Goal: Use online tool/utility: Utilize a website feature to perform a specific function

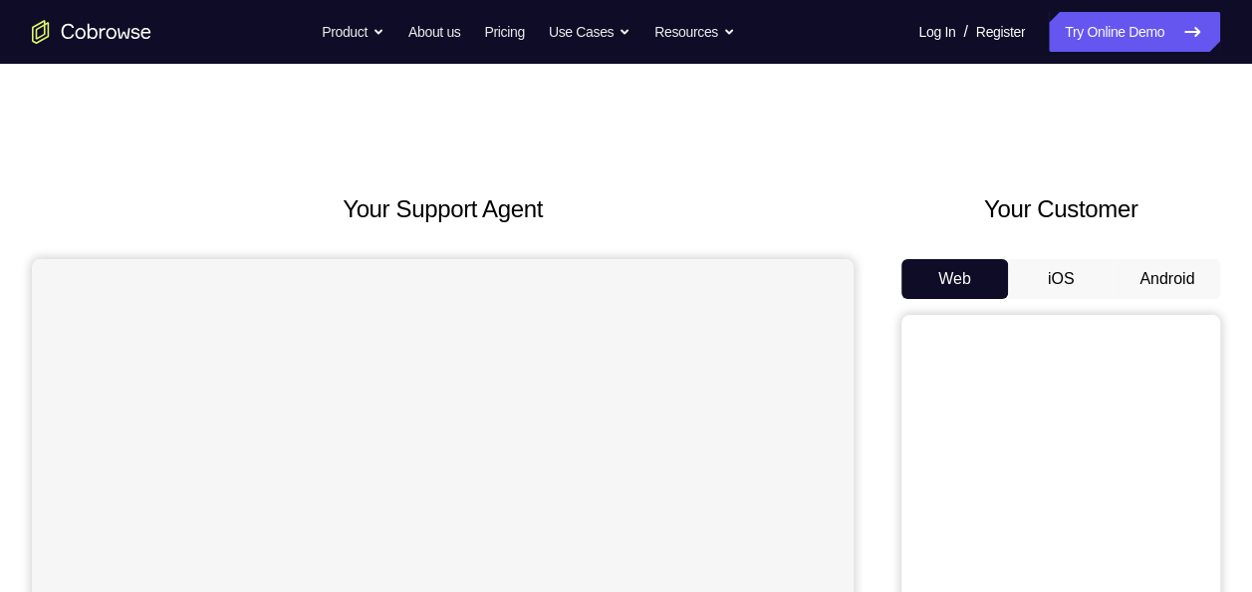
click at [1148, 279] on button "Android" at bounding box center [1166, 279] width 107 height 40
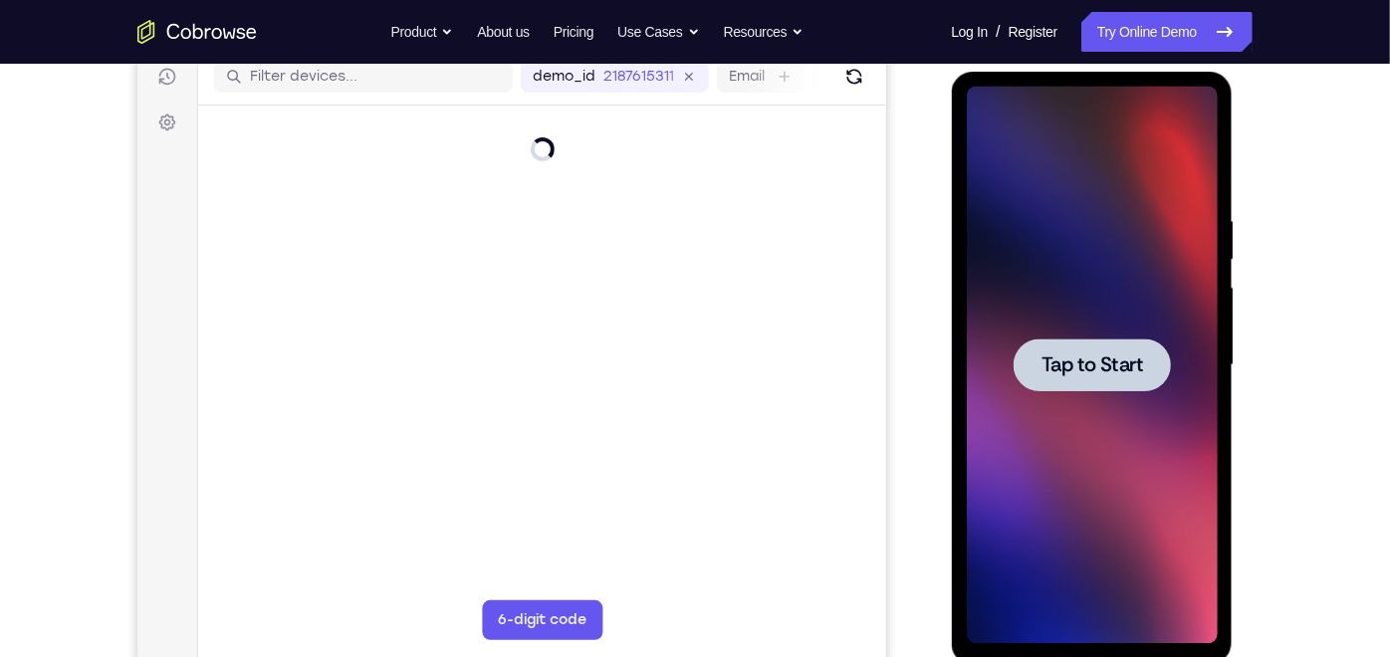
click at [1110, 347] on div at bounding box center [1091, 364] width 157 height 53
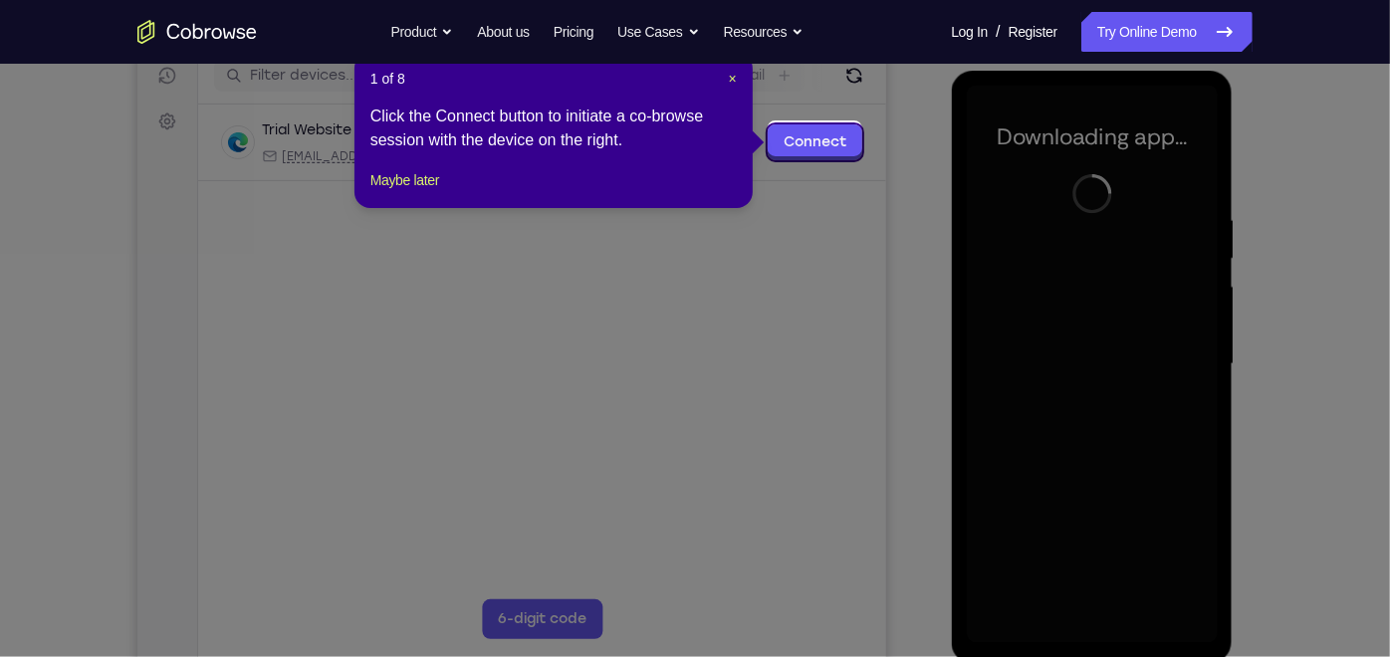
scroll to position [265, 0]
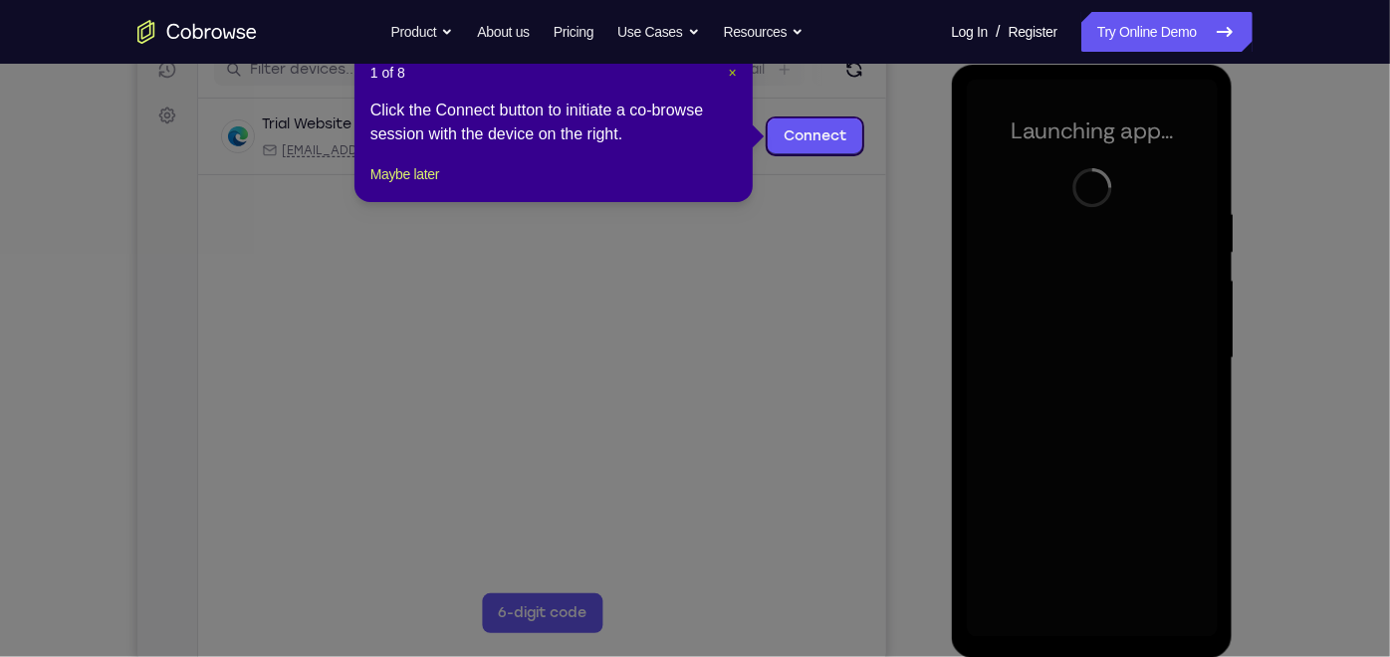
click at [731, 77] on span "×" at bounding box center [733, 73] width 8 height 16
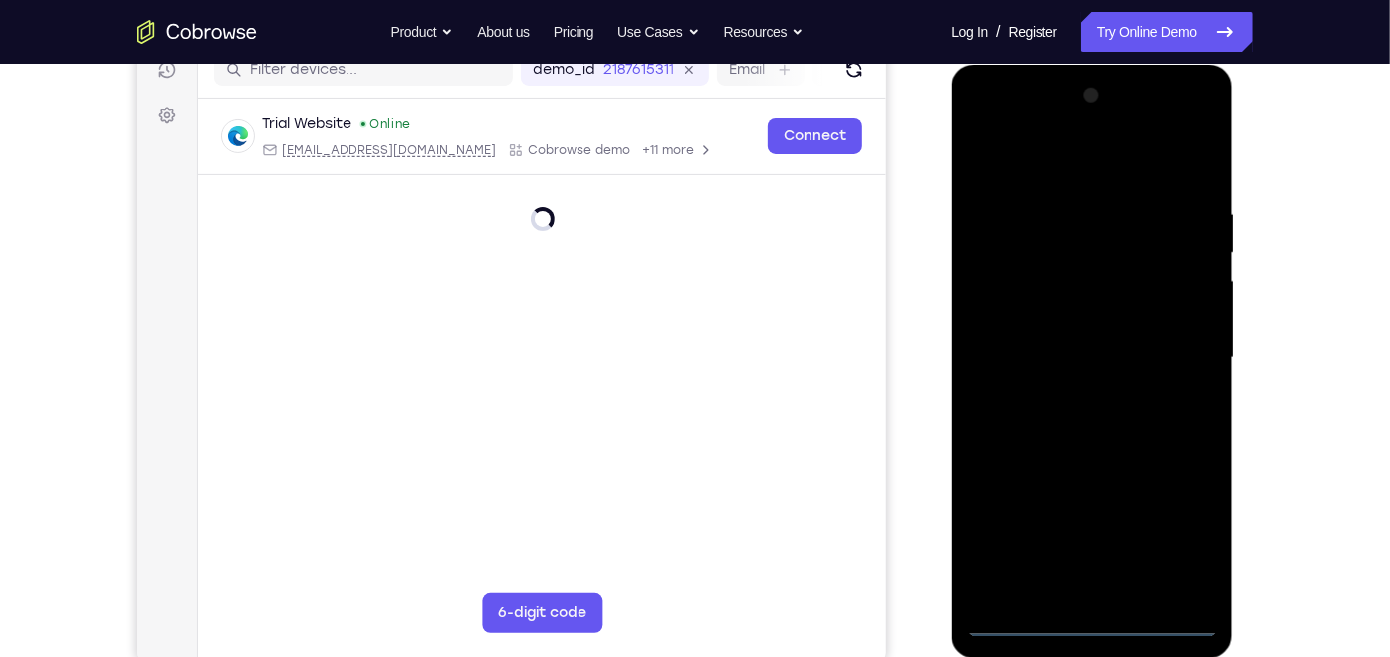
click at [1083, 591] on div at bounding box center [1091, 358] width 251 height 558
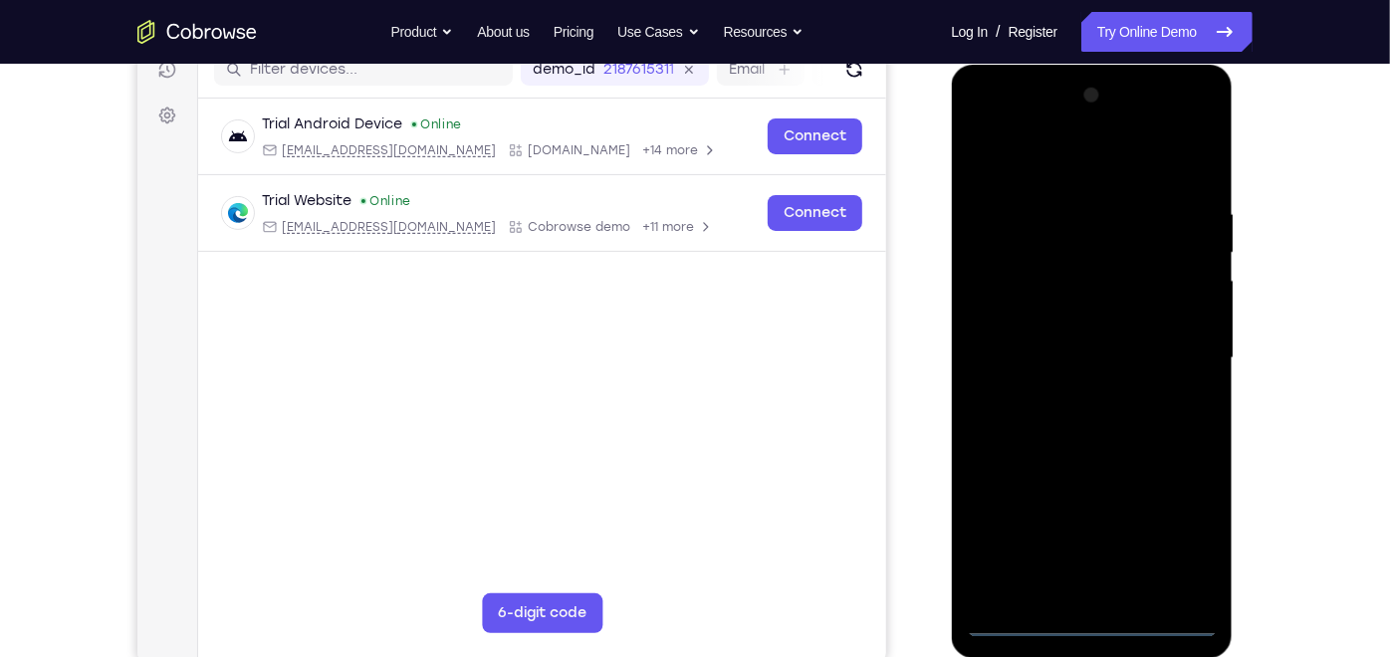
click at [1180, 531] on div at bounding box center [1091, 358] width 251 height 558
click at [982, 127] on div at bounding box center [1091, 358] width 251 height 558
click at [1176, 339] on div at bounding box center [1091, 358] width 251 height 558
click at [1069, 394] on div at bounding box center [1091, 358] width 251 height 558
click at [1044, 332] on div at bounding box center [1091, 358] width 251 height 558
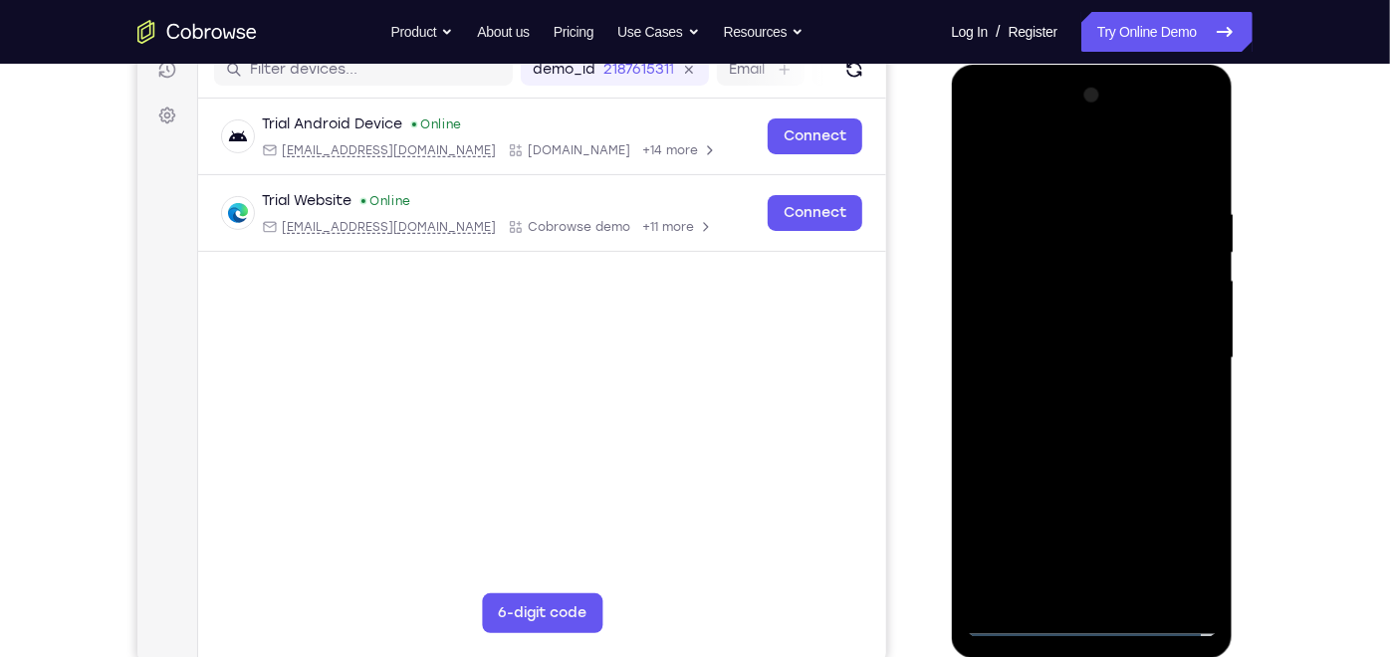
click at [1023, 322] on div at bounding box center [1091, 358] width 251 height 558
click at [1036, 349] on div at bounding box center [1091, 358] width 251 height 558
click at [1073, 422] on div at bounding box center [1091, 358] width 251 height 558
click at [1080, 421] on div at bounding box center [1091, 358] width 251 height 558
click at [1144, 149] on div at bounding box center [1091, 358] width 251 height 558
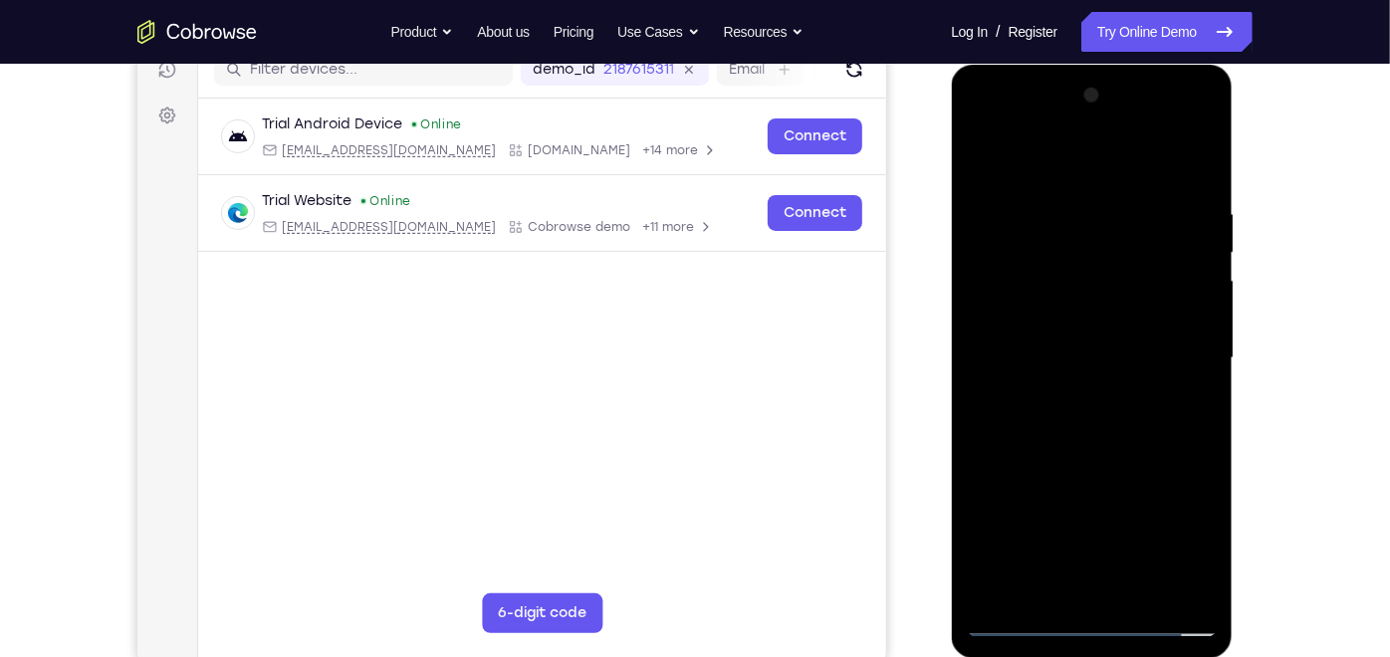
click at [1103, 182] on div at bounding box center [1091, 358] width 251 height 558
click at [1191, 378] on div at bounding box center [1091, 358] width 251 height 558
click at [1070, 350] on div at bounding box center [1091, 358] width 251 height 558
click at [1104, 447] on div at bounding box center [1091, 358] width 251 height 558
click at [1201, 151] on div at bounding box center [1091, 358] width 251 height 558
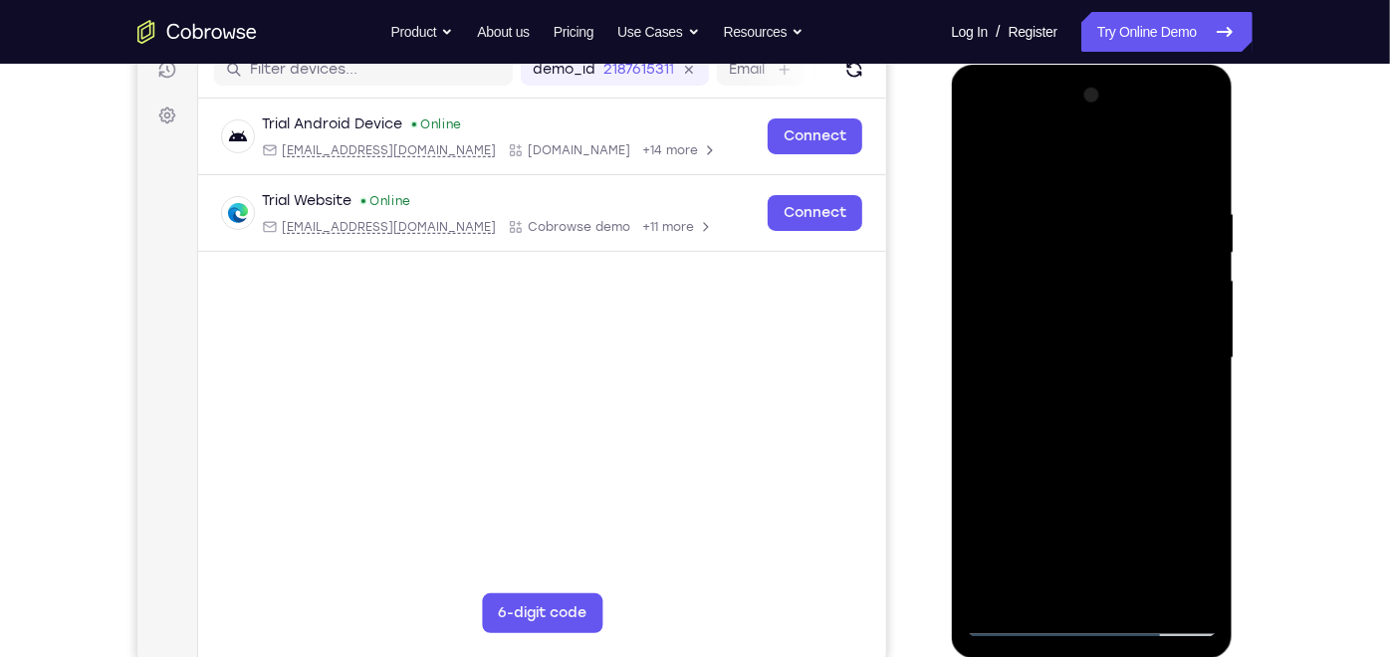
click at [1096, 199] on div at bounding box center [1091, 358] width 251 height 558
click at [982, 192] on div at bounding box center [1091, 358] width 251 height 558
click at [979, 153] on div at bounding box center [1091, 358] width 251 height 558
click at [1128, 185] on div at bounding box center [1091, 358] width 251 height 558
click at [1193, 589] on div at bounding box center [1091, 358] width 251 height 558
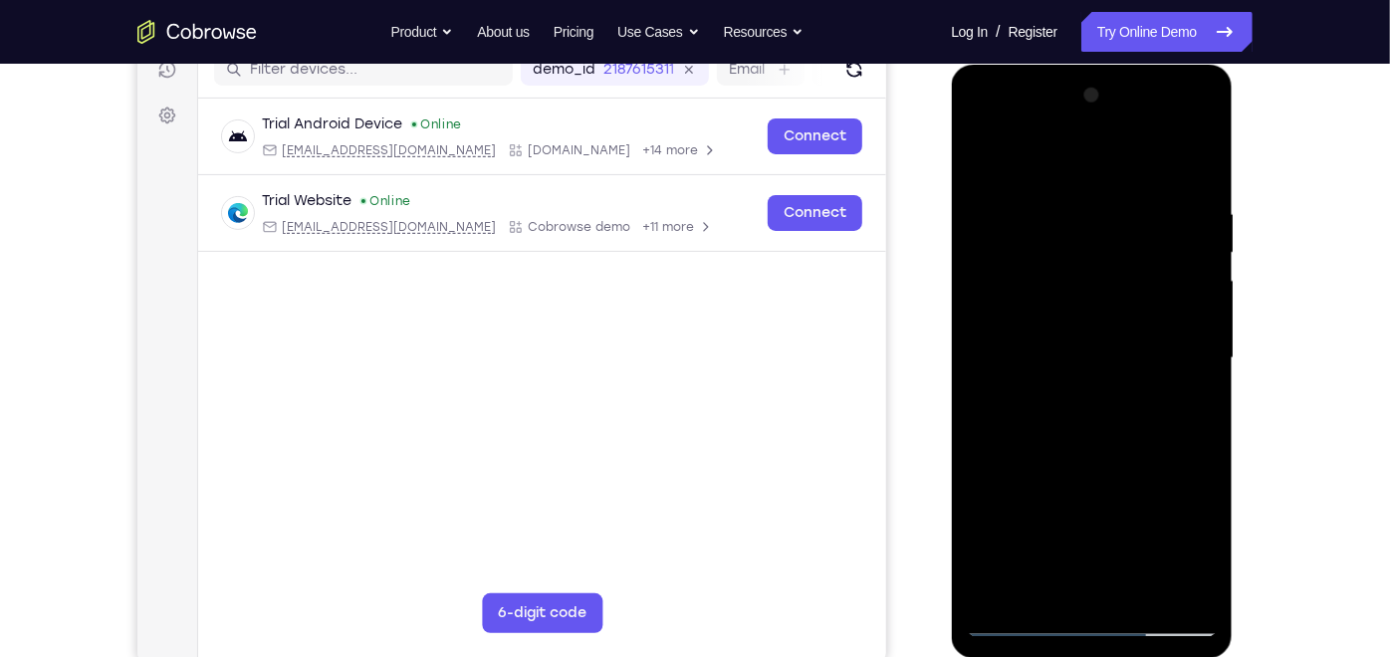
click at [1209, 562] on div at bounding box center [1091, 358] width 251 height 558
click at [985, 149] on div at bounding box center [1091, 358] width 251 height 558
click at [983, 152] on div at bounding box center [1091, 358] width 251 height 558
click at [1145, 588] on div at bounding box center [1091, 358] width 251 height 558
click at [1088, 462] on div at bounding box center [1091, 358] width 251 height 558
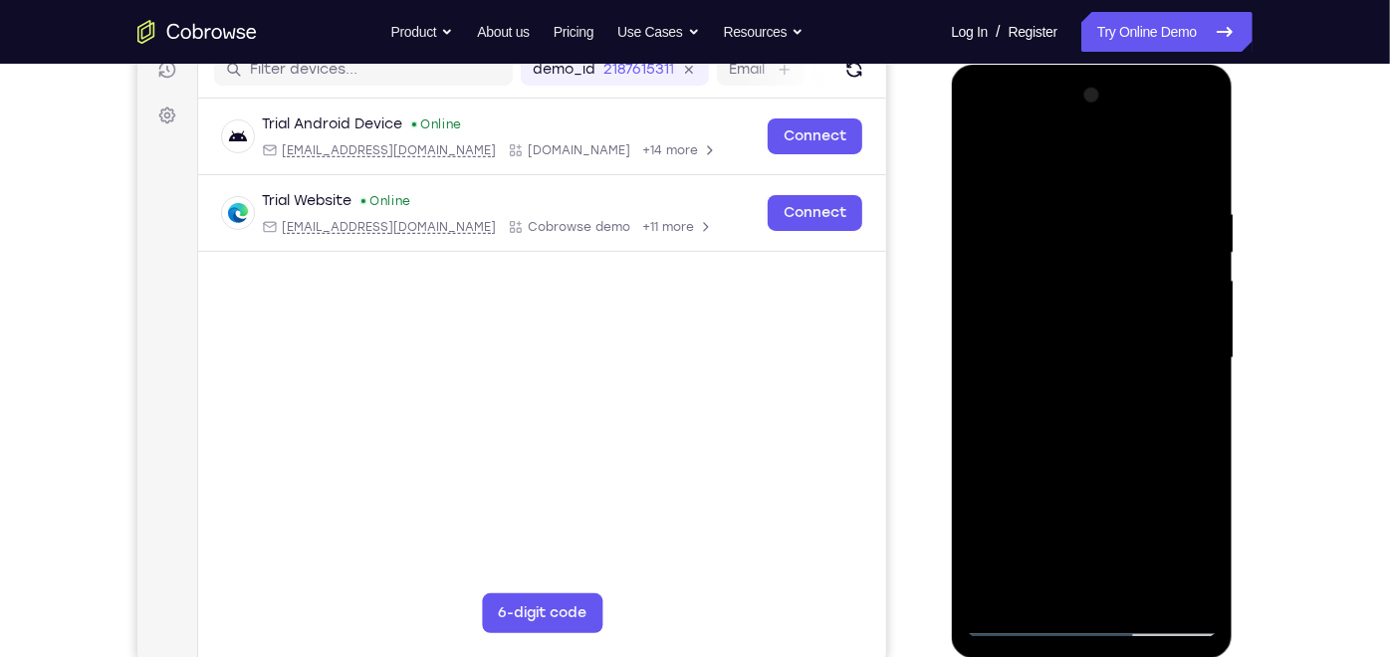
click at [1206, 246] on div at bounding box center [1091, 358] width 251 height 558
click at [990, 332] on div at bounding box center [1091, 358] width 251 height 558
click at [1013, 154] on div at bounding box center [1091, 358] width 251 height 558
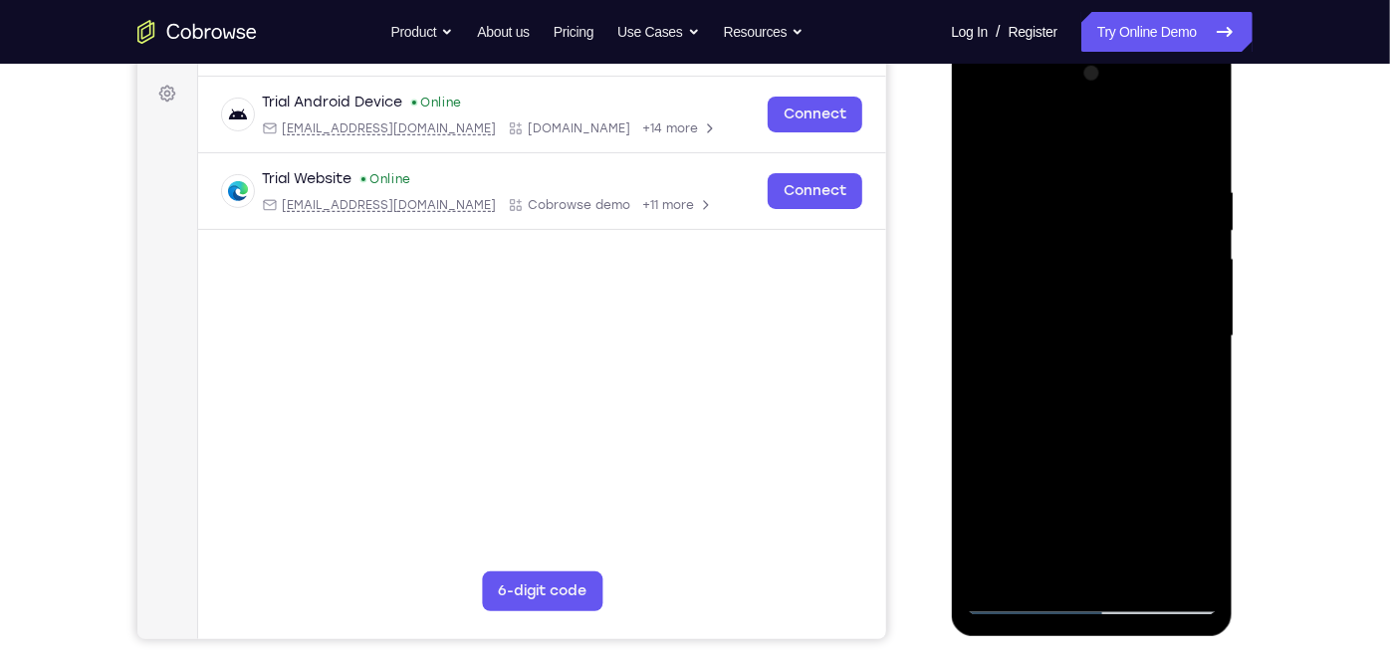
scroll to position [292, 0]
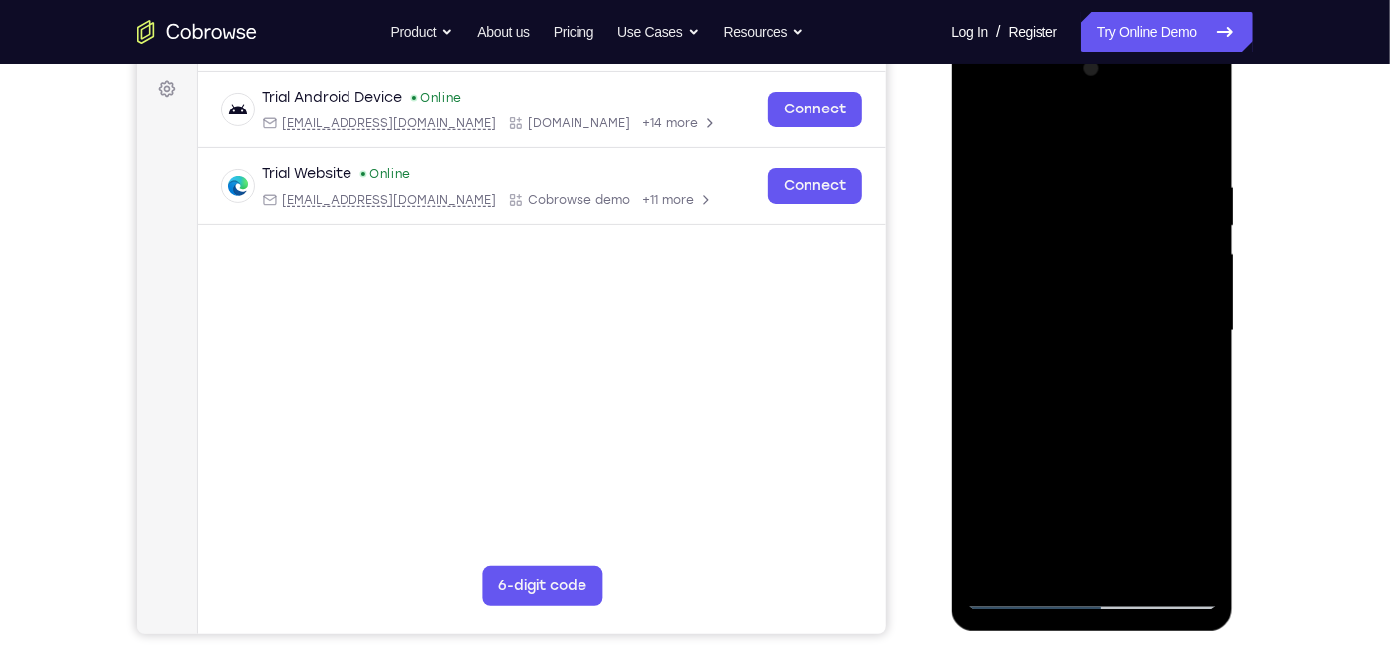
click at [1096, 323] on div at bounding box center [1091, 331] width 251 height 558
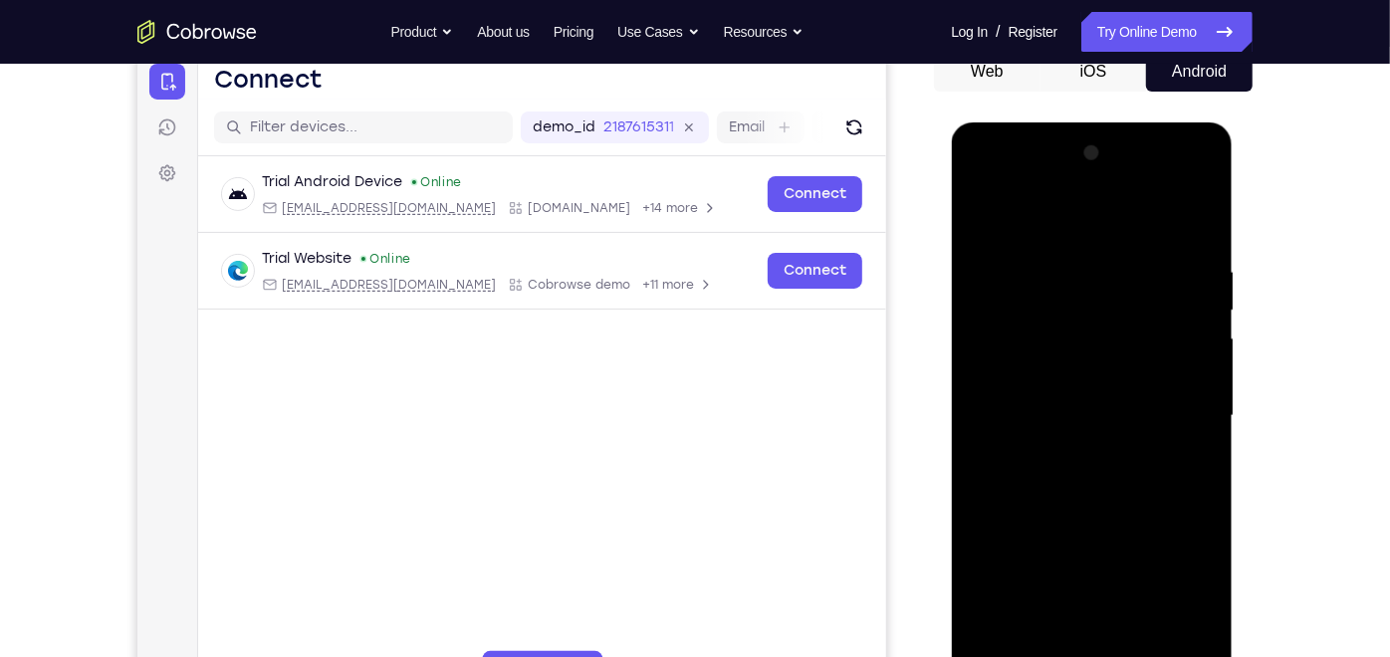
scroll to position [204, 0]
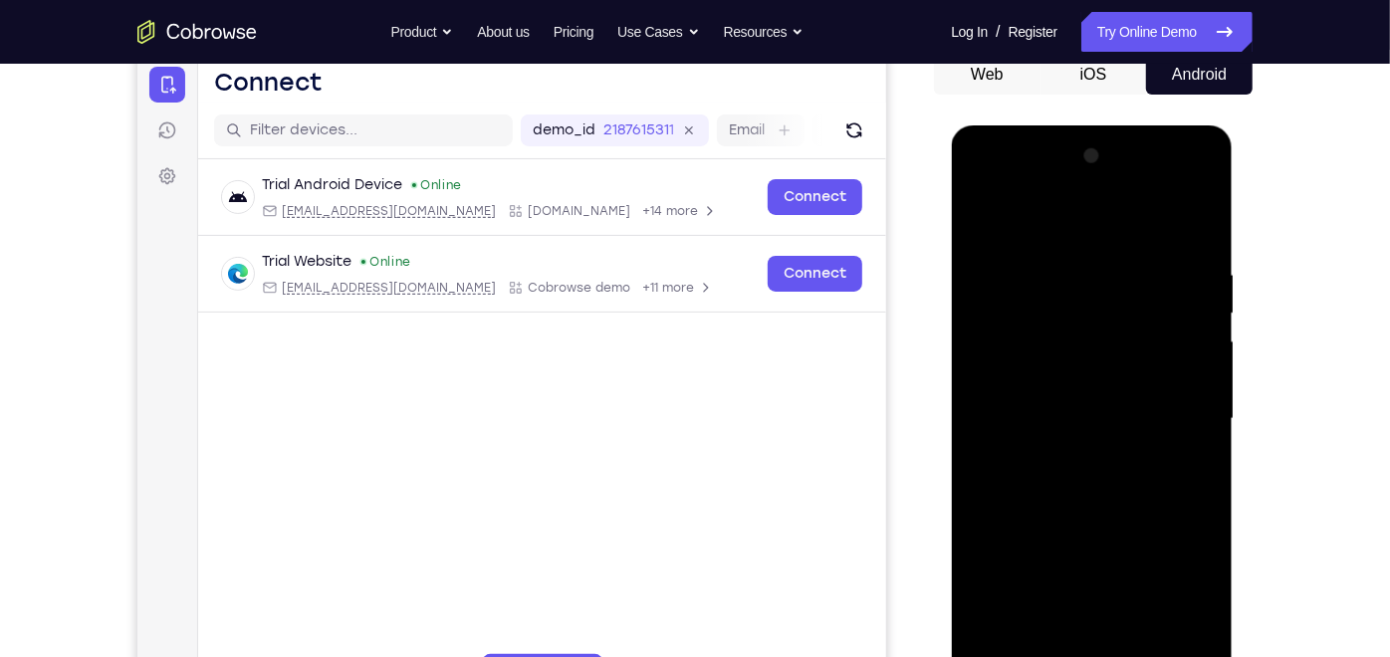
drag, startPoint x: 1065, startPoint y: 471, endPoint x: 1082, endPoint y: 142, distance: 329.1
click at [1082, 142] on div at bounding box center [1091, 418] width 251 height 558
drag, startPoint x: 1177, startPoint y: 495, endPoint x: 1178, endPoint y: 284, distance: 211.1
click at [1178, 284] on div at bounding box center [1091, 418] width 251 height 558
drag, startPoint x: 1109, startPoint y: 527, endPoint x: 1132, endPoint y: 349, distance: 179.7
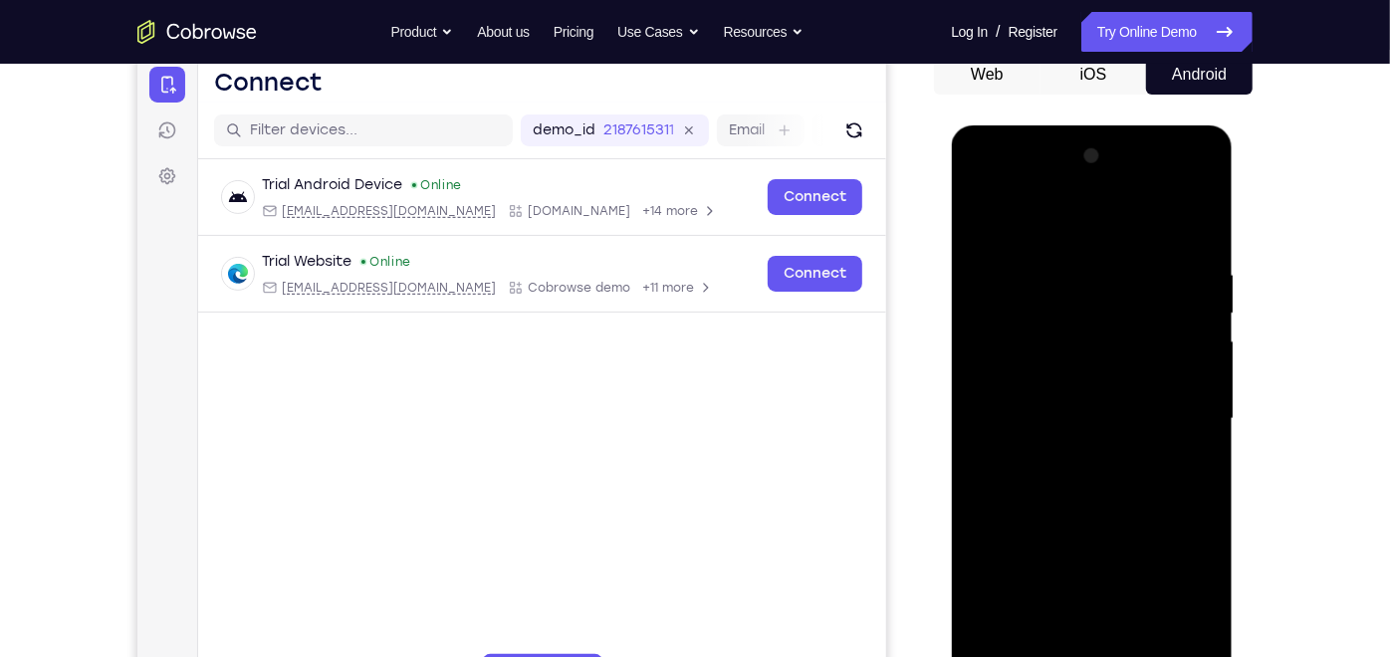
click at [1132, 349] on div at bounding box center [1091, 418] width 251 height 558
drag, startPoint x: 1101, startPoint y: 443, endPoint x: 1091, endPoint y: 249, distance: 194.4
click at [1091, 249] on div at bounding box center [1091, 418] width 251 height 558
drag, startPoint x: 1074, startPoint y: 420, endPoint x: 1076, endPoint y: 220, distance: 200.2
click at [1076, 220] on div at bounding box center [1091, 418] width 251 height 558
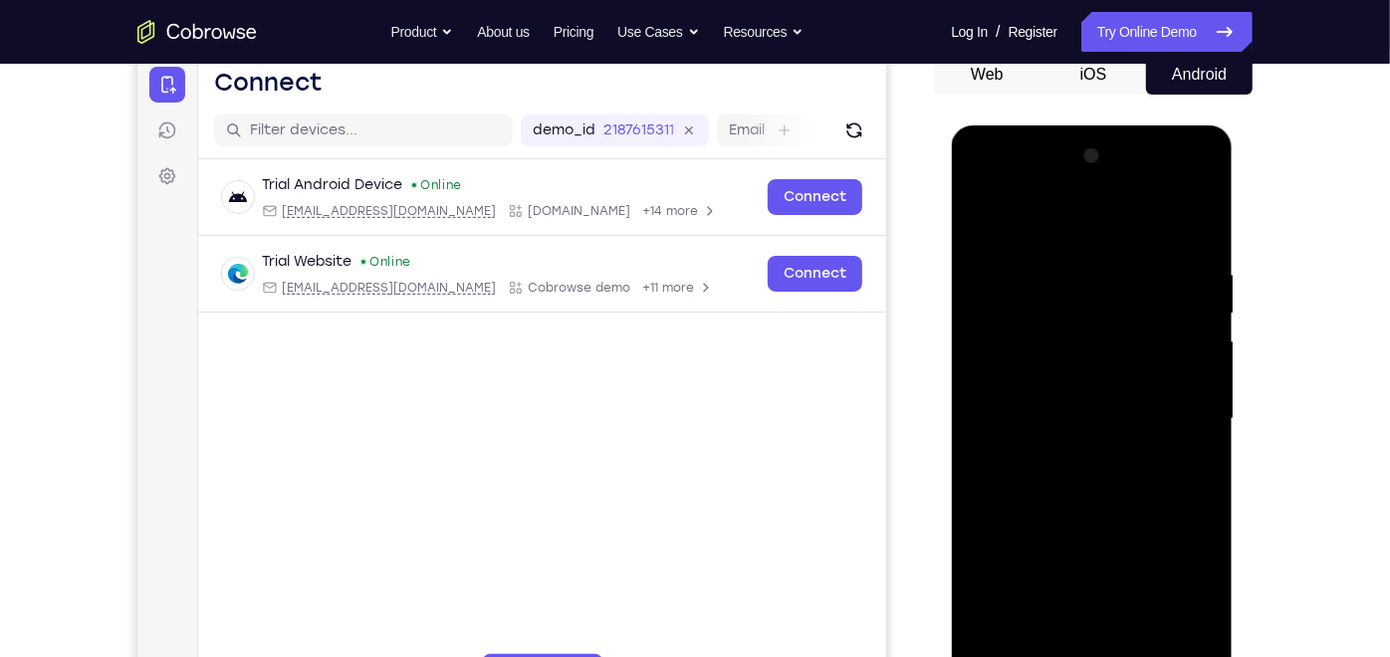
drag, startPoint x: 1080, startPoint y: 560, endPoint x: 1076, endPoint y: 268, distance: 291.8
click at [1076, 268] on div at bounding box center [1091, 418] width 251 height 558
drag, startPoint x: 1075, startPoint y: 517, endPoint x: 1082, endPoint y: 125, distance: 391.4
click at [1082, 125] on div at bounding box center [1092, 421] width 282 height 594
drag, startPoint x: 1111, startPoint y: 518, endPoint x: 1113, endPoint y: 288, distance: 230.0
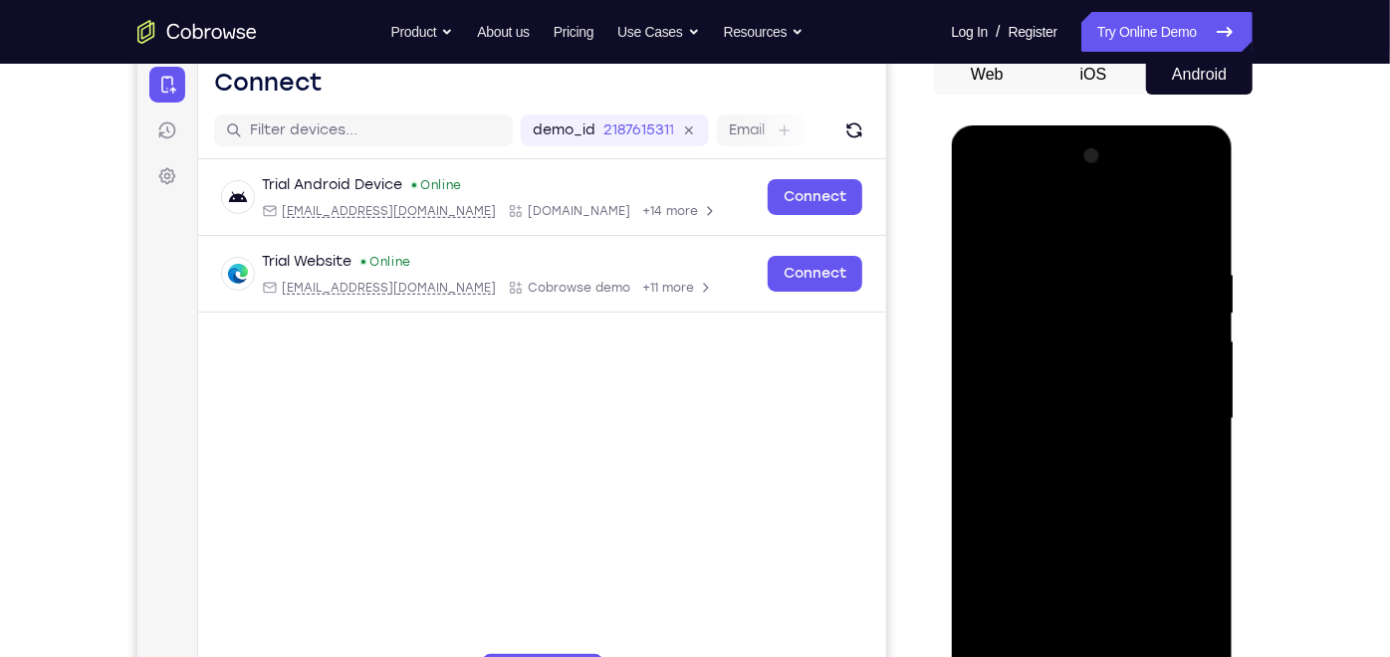
click at [1113, 288] on div at bounding box center [1091, 418] width 251 height 558
drag, startPoint x: 1105, startPoint y: 446, endPoint x: 1099, endPoint y: 222, distance: 224.1
click at [1099, 222] on div at bounding box center [1091, 418] width 251 height 558
click at [983, 215] on div at bounding box center [1091, 418] width 251 height 558
click at [985, 214] on div at bounding box center [1091, 418] width 251 height 558
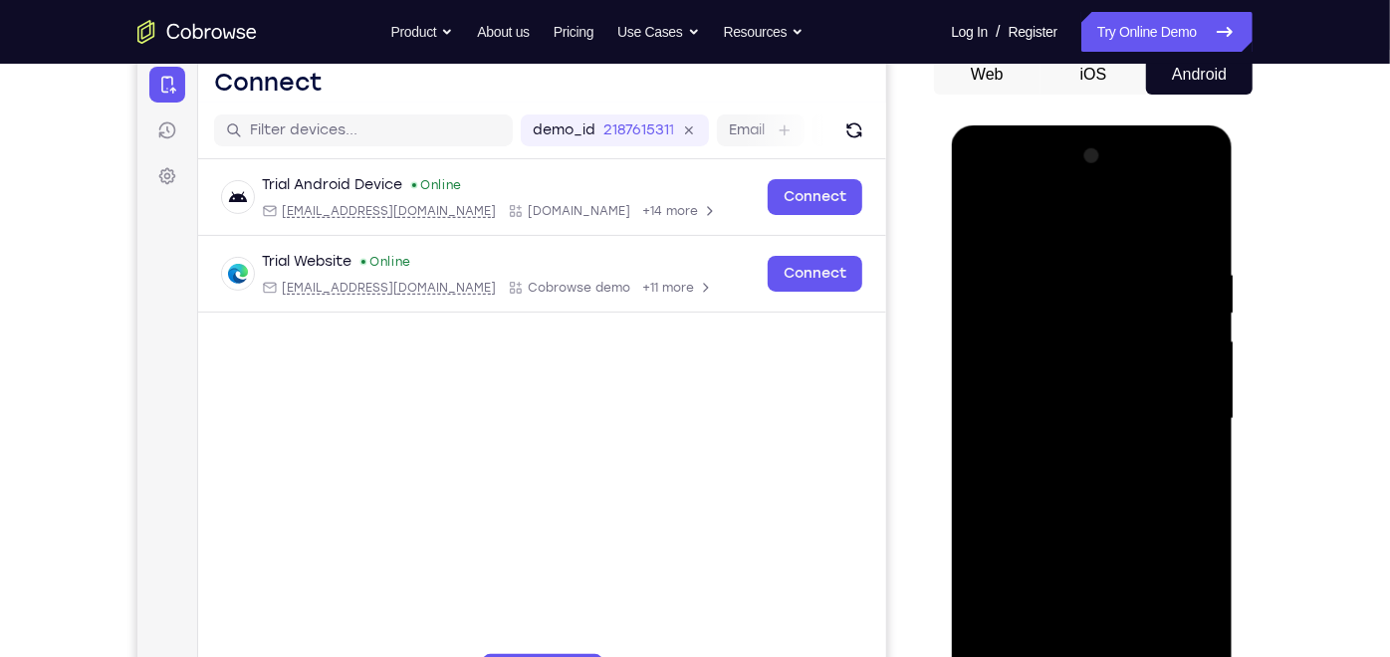
click at [978, 218] on div at bounding box center [1091, 418] width 251 height 558
click at [1080, 389] on div at bounding box center [1091, 418] width 251 height 558
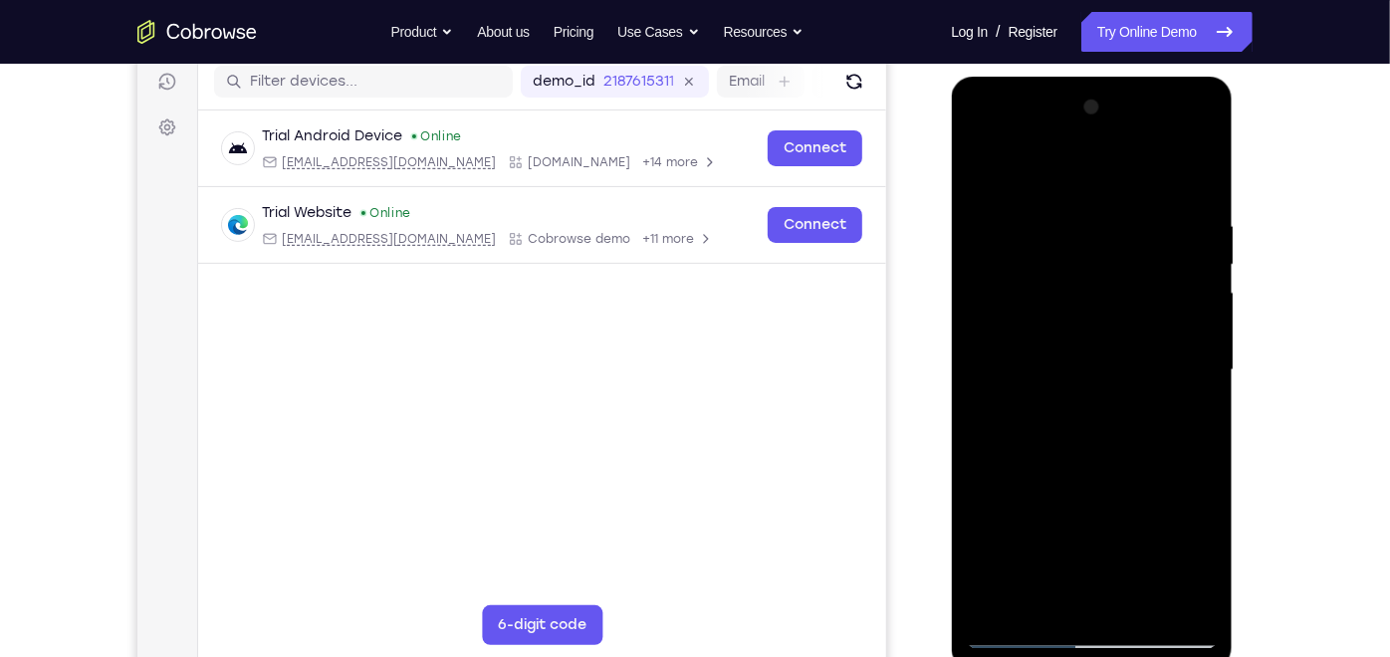
scroll to position [251, 0]
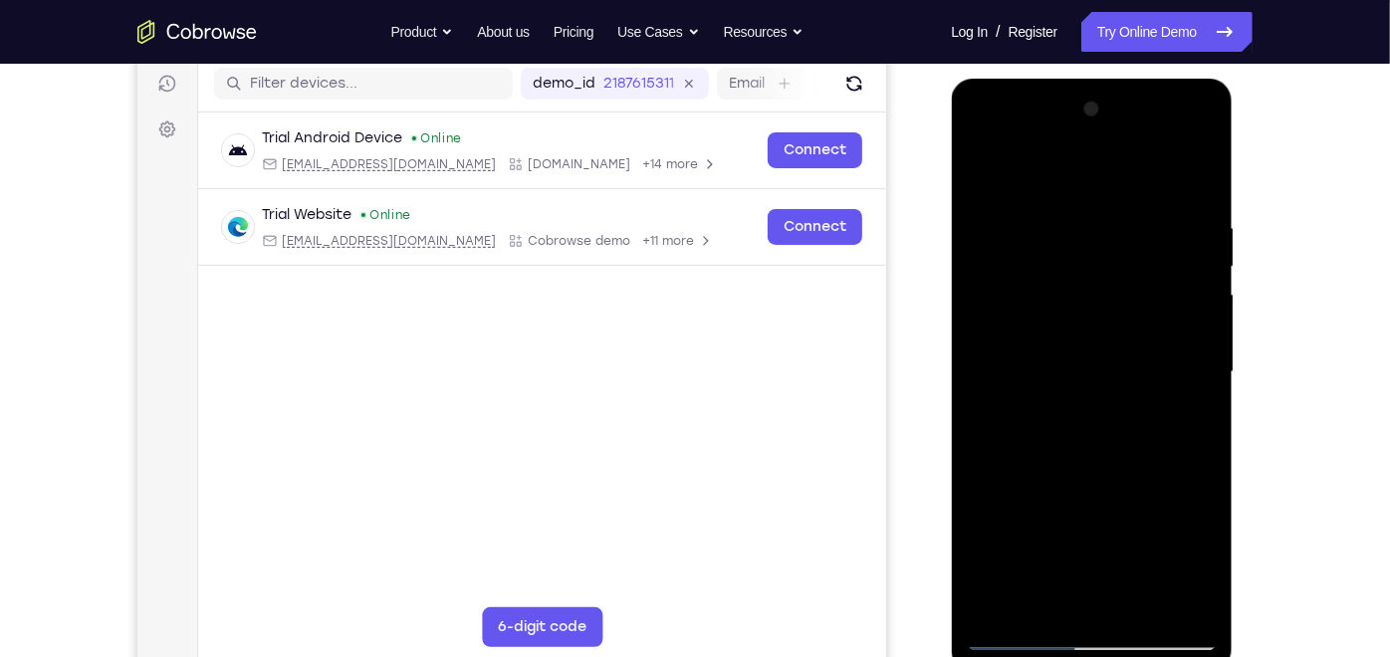
drag, startPoint x: 1081, startPoint y: 355, endPoint x: 1076, endPoint y: 607, distance: 253.0
click at [1076, 591] on div at bounding box center [1091, 372] width 251 height 558
drag, startPoint x: 1089, startPoint y: 214, endPoint x: 1092, endPoint y: 479, distance: 264.9
click at [1092, 479] on div at bounding box center [1091, 372] width 251 height 558
drag, startPoint x: 1035, startPoint y: 277, endPoint x: 1042, endPoint y: 531, distance: 254.0
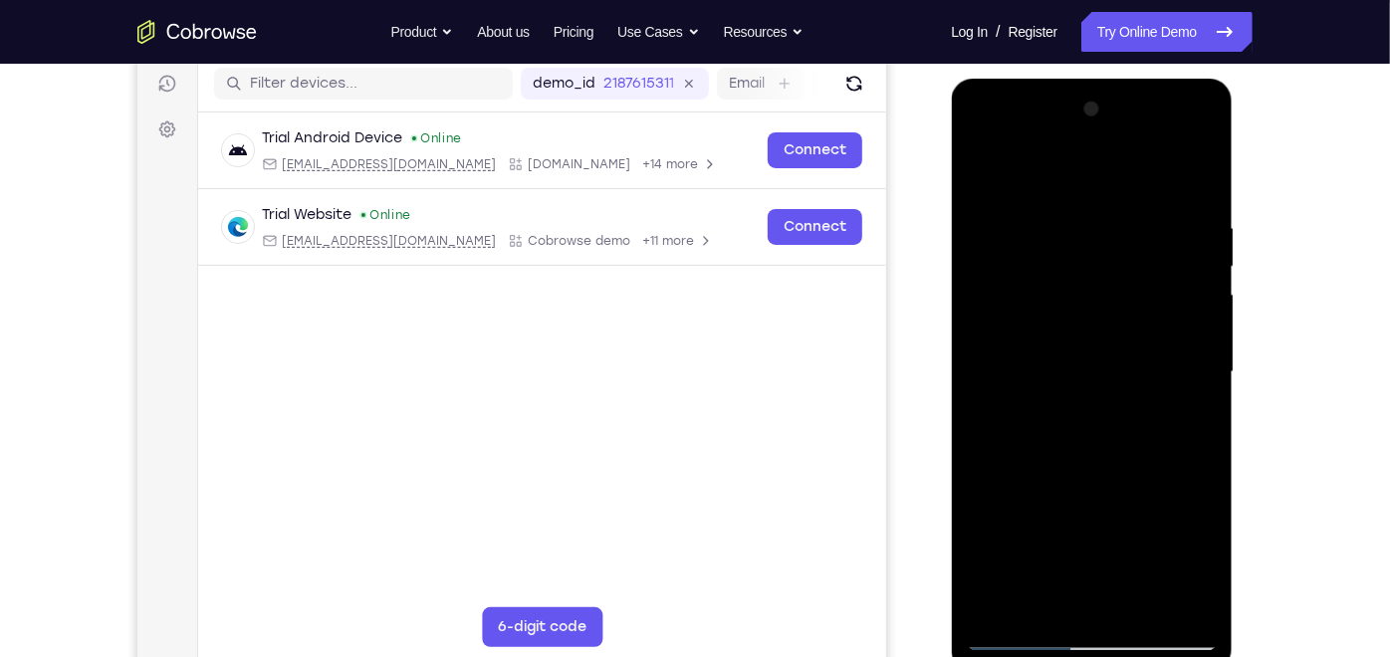
click at [1042, 531] on div at bounding box center [1091, 372] width 251 height 558
drag, startPoint x: 1062, startPoint y: 254, endPoint x: 1072, endPoint y: 488, distance: 234.2
click at [1072, 488] on div at bounding box center [1091, 372] width 251 height 558
drag, startPoint x: 1098, startPoint y: 245, endPoint x: 1098, endPoint y: 406, distance: 161.3
click at [1098, 406] on div at bounding box center [1091, 372] width 251 height 558
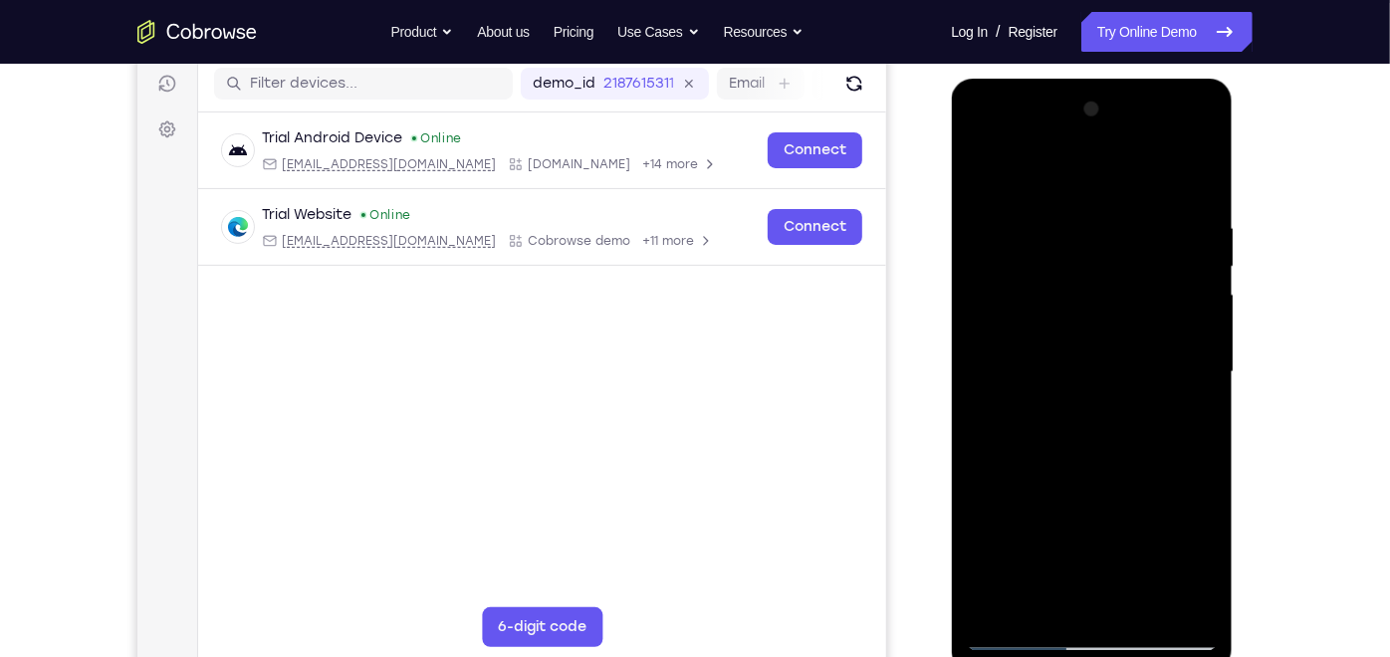
drag, startPoint x: 1096, startPoint y: 292, endPoint x: 1096, endPoint y: 489, distance: 197.2
click at [1096, 489] on div at bounding box center [1091, 372] width 251 height 558
drag, startPoint x: 1035, startPoint y: 348, endPoint x: 1053, endPoint y: 450, distance: 104.1
click at [1053, 450] on div at bounding box center [1091, 372] width 251 height 558
drag, startPoint x: 1058, startPoint y: 379, endPoint x: 1053, endPoint y: 493, distance: 113.6
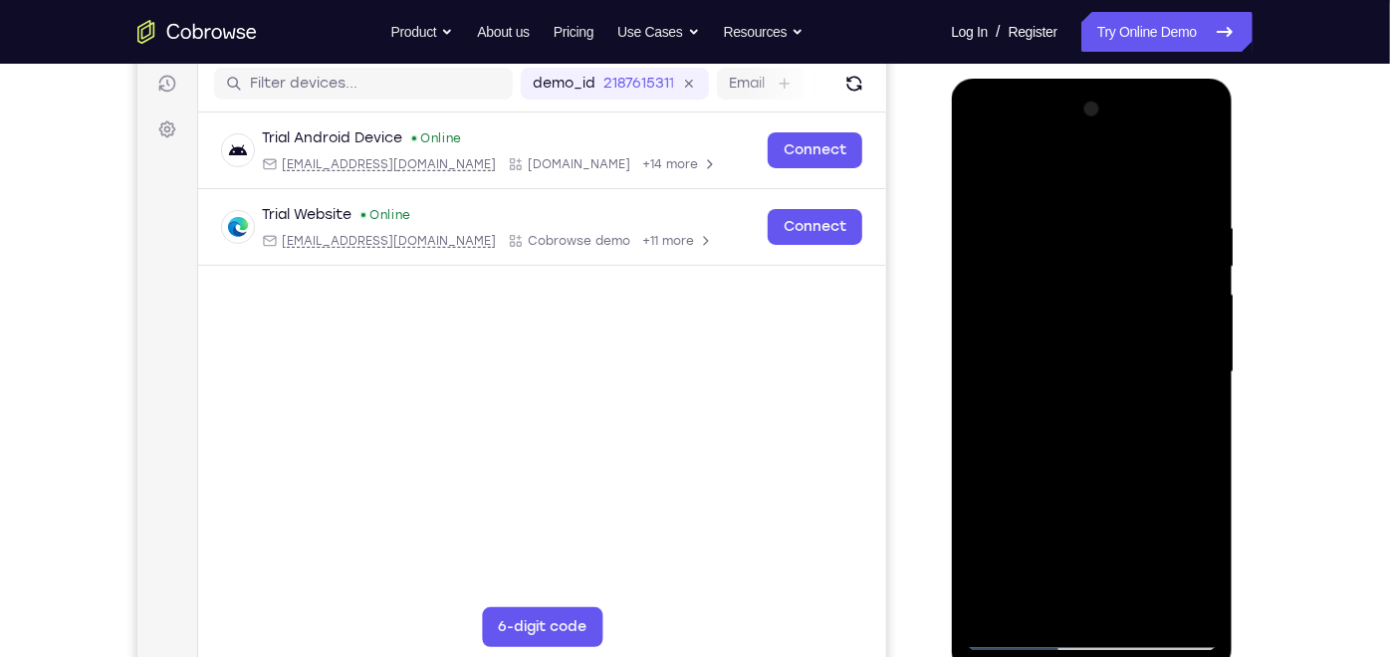
click at [1053, 493] on div at bounding box center [1091, 372] width 251 height 558
drag, startPoint x: 1019, startPoint y: 513, endPoint x: 1014, endPoint y: 340, distance: 173.3
click at [1014, 340] on div at bounding box center [1091, 372] width 251 height 558
drag, startPoint x: 1095, startPoint y: 472, endPoint x: 1074, endPoint y: 297, distance: 176.6
click at [1074, 297] on div at bounding box center [1091, 372] width 251 height 558
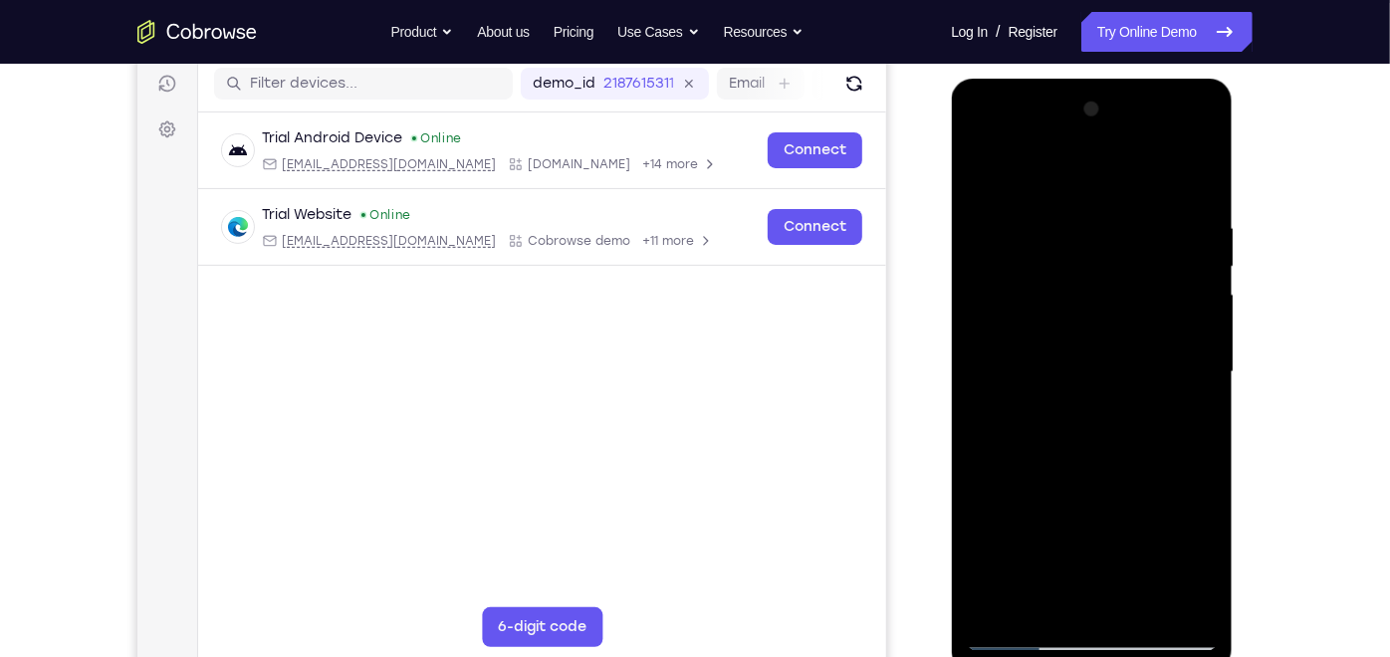
drag, startPoint x: 1121, startPoint y: 488, endPoint x: 1113, endPoint y: 257, distance: 231.2
click at [1113, 257] on div at bounding box center [1091, 372] width 251 height 558
drag, startPoint x: 1131, startPoint y: 478, endPoint x: 1122, endPoint y: 292, distance: 186.4
click at [1122, 292] on div at bounding box center [1091, 372] width 251 height 558
drag, startPoint x: 1158, startPoint y: 519, endPoint x: 1138, endPoint y: 289, distance: 230.9
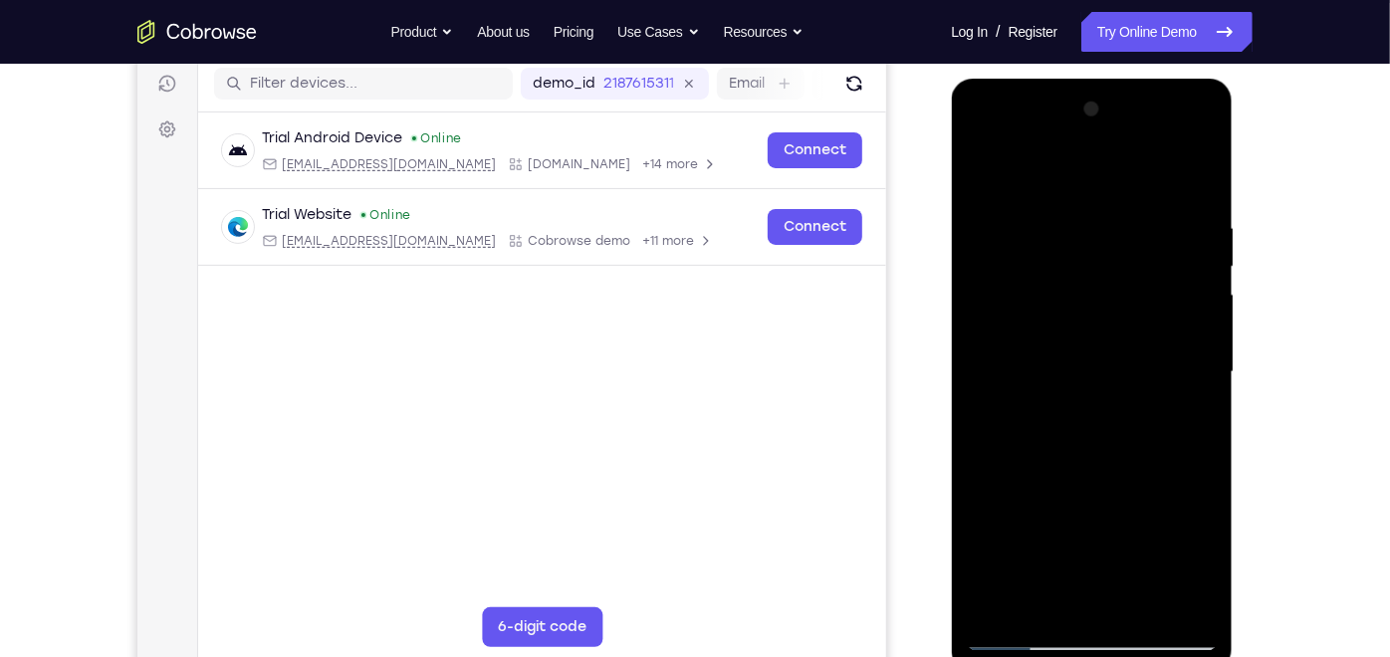
click at [1138, 289] on div at bounding box center [1091, 372] width 251 height 558
drag, startPoint x: 1010, startPoint y: 512, endPoint x: 1008, endPoint y: 341, distance: 171.3
click at [1008, 341] on div at bounding box center [1091, 372] width 251 height 558
click at [983, 177] on div at bounding box center [1091, 372] width 251 height 558
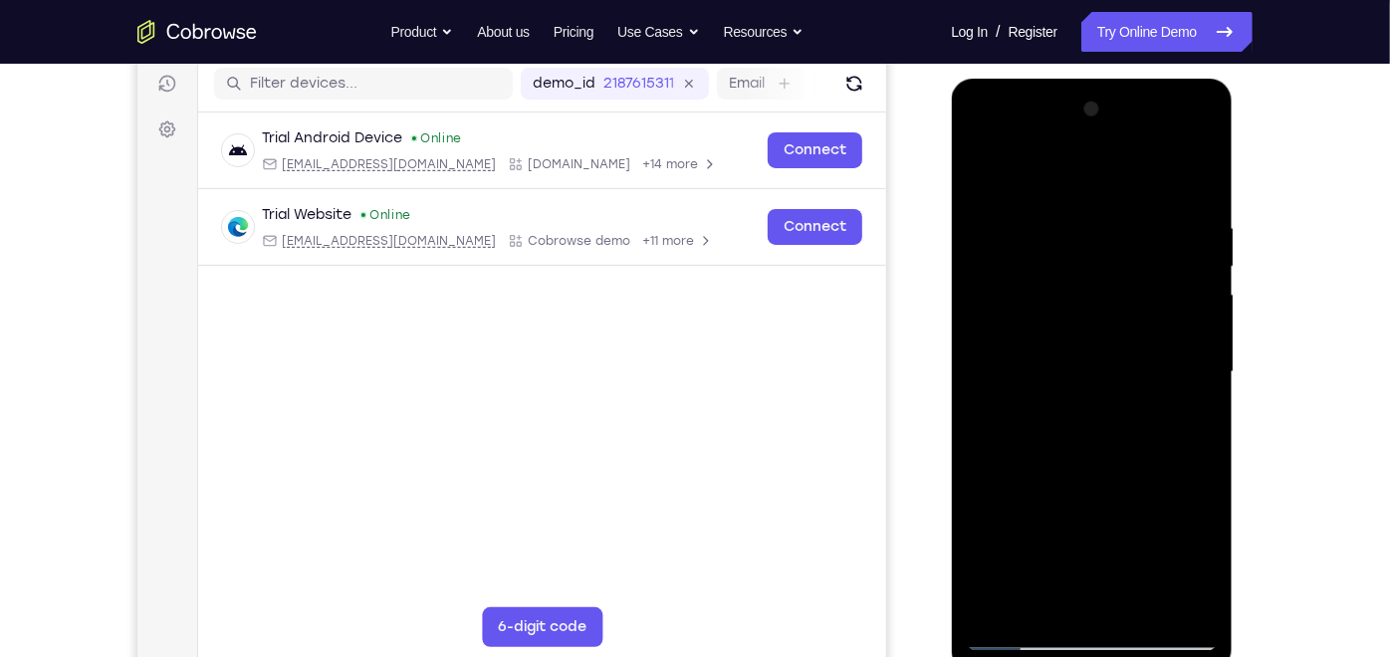
click at [1064, 194] on div at bounding box center [1091, 372] width 251 height 558
click at [1204, 484] on div at bounding box center [1091, 372] width 251 height 558
click at [995, 444] on div at bounding box center [1091, 372] width 251 height 558
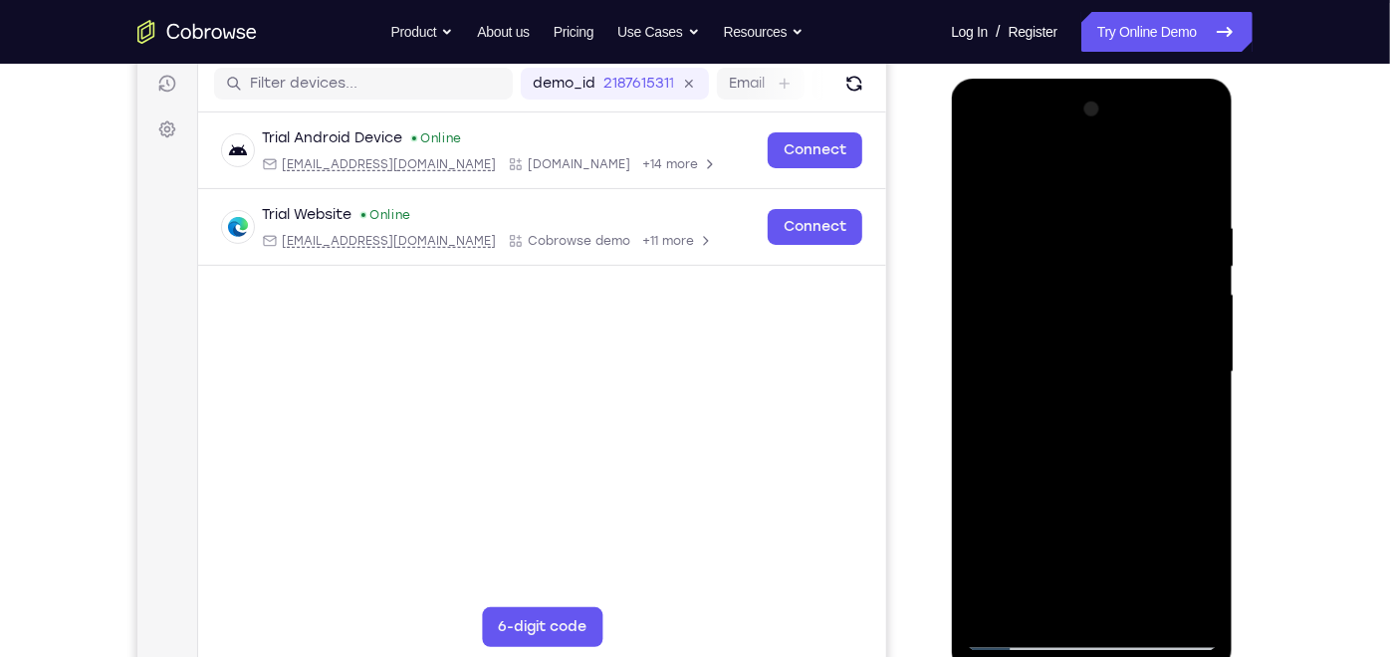
click at [1164, 591] on div at bounding box center [1091, 372] width 251 height 558
drag, startPoint x: 1178, startPoint y: 290, endPoint x: 957, endPoint y: 303, distance: 221.5
click at [957, 303] on div at bounding box center [1092, 375] width 282 height 594
click at [1189, 296] on div at bounding box center [1091, 372] width 251 height 558
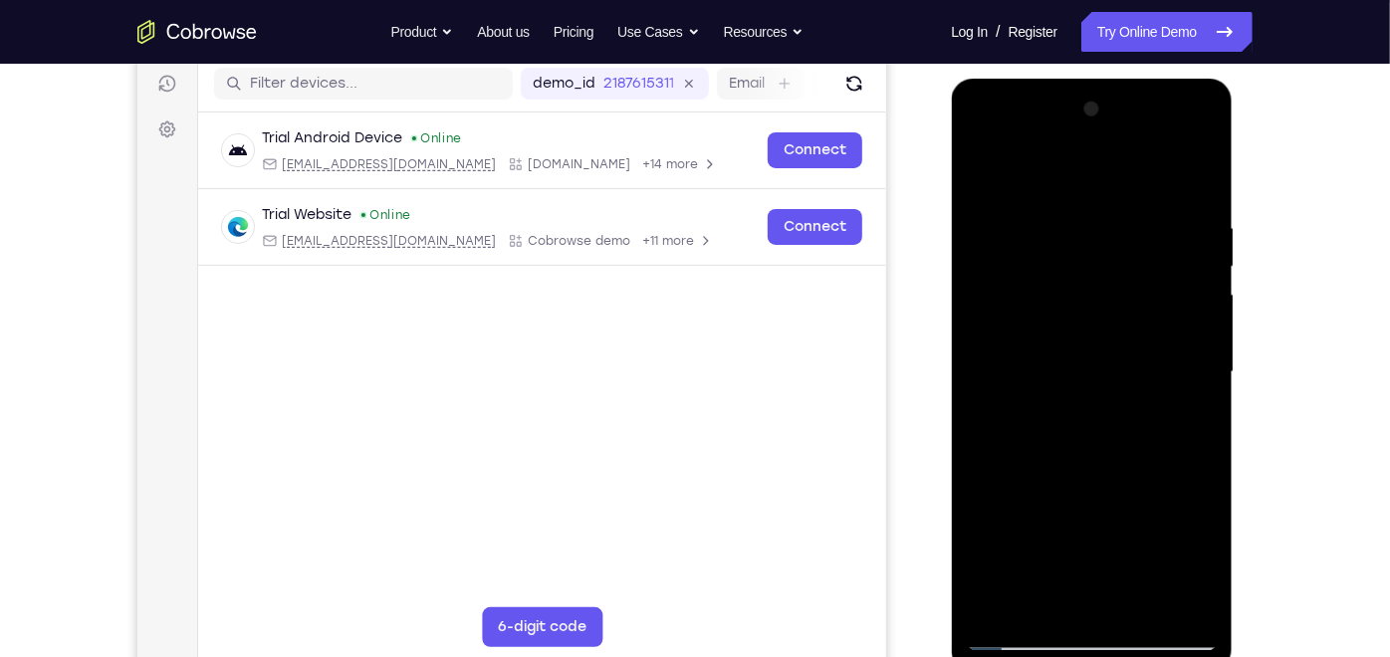
click at [1211, 316] on div at bounding box center [1091, 372] width 251 height 558
click at [1196, 171] on div at bounding box center [1091, 372] width 251 height 558
drag, startPoint x: 1163, startPoint y: 193, endPoint x: 1065, endPoint y: 206, distance: 99.4
click at [1065, 206] on div at bounding box center [1091, 372] width 251 height 558
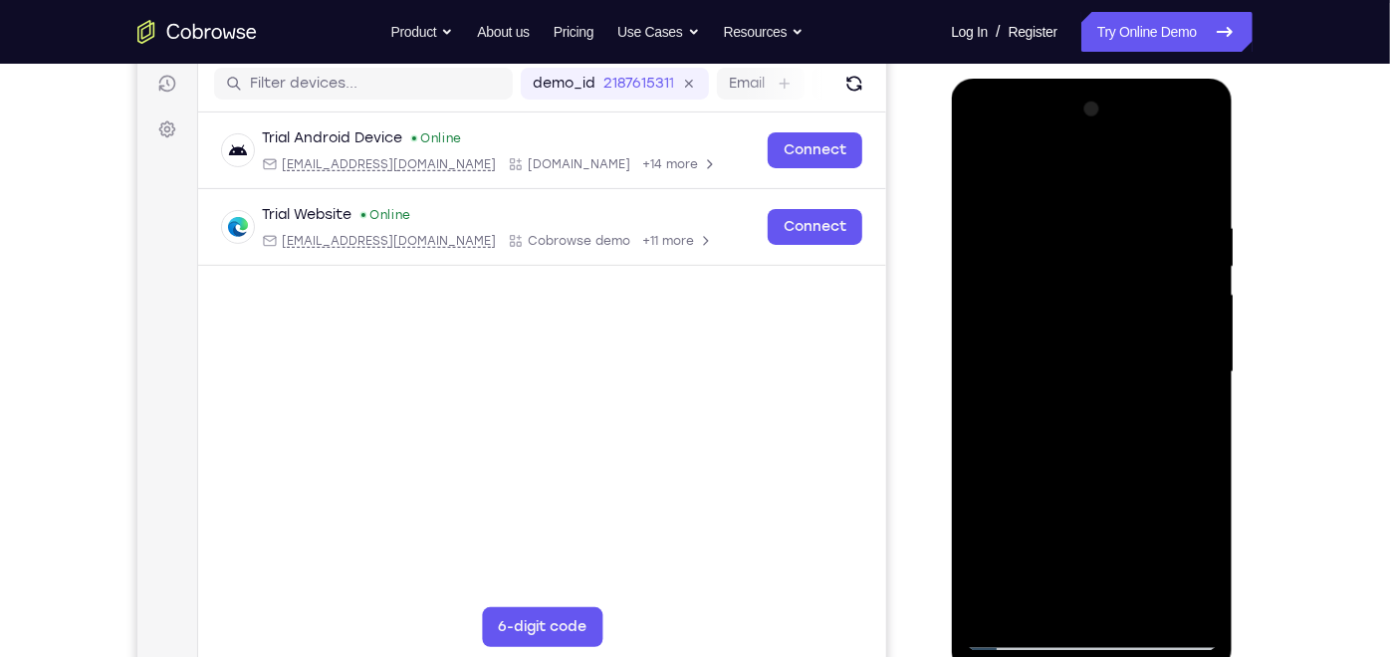
drag, startPoint x: 1098, startPoint y: 245, endPoint x: 1104, endPoint y: 334, distance: 88.8
click at [1104, 334] on div at bounding box center [1091, 372] width 251 height 558
click at [1151, 216] on div at bounding box center [1091, 372] width 251 height 558
click at [1195, 308] on div at bounding box center [1091, 372] width 251 height 558
click at [1190, 174] on div at bounding box center [1091, 372] width 251 height 558
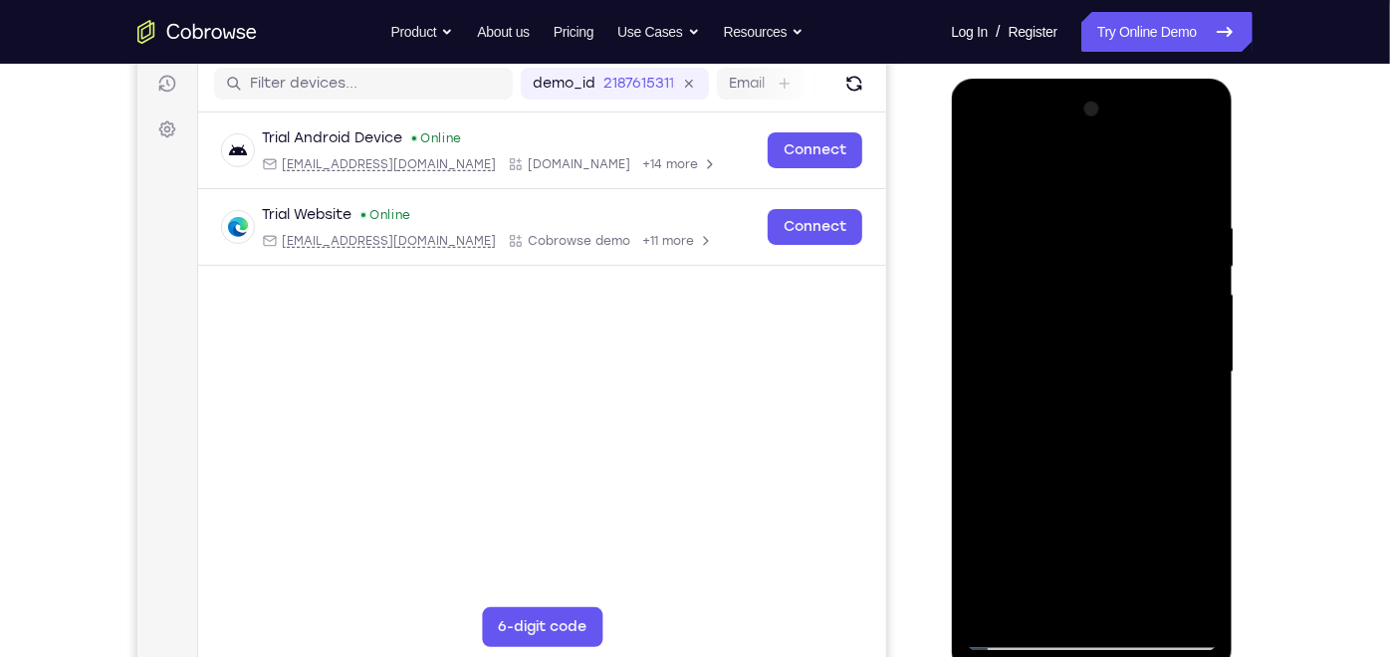
drag, startPoint x: 1184, startPoint y: 222, endPoint x: 1036, endPoint y: 241, distance: 149.6
click at [1036, 241] on div at bounding box center [1091, 372] width 251 height 558
click at [1149, 209] on div at bounding box center [1091, 372] width 251 height 558
click at [1191, 170] on div at bounding box center [1091, 372] width 251 height 558
drag, startPoint x: 1188, startPoint y: 222, endPoint x: 1062, endPoint y: 225, distance: 126.5
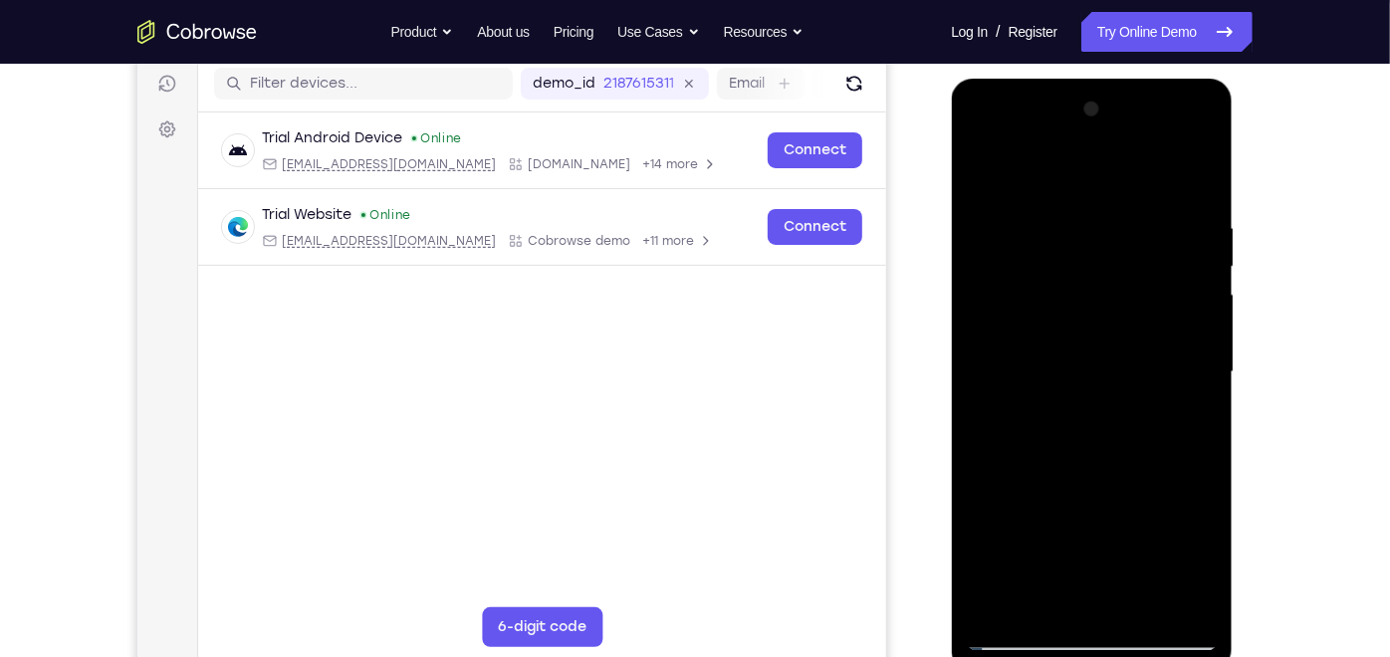
click at [1062, 225] on div at bounding box center [1091, 372] width 251 height 558
drag, startPoint x: 1121, startPoint y: 221, endPoint x: 942, endPoint y: 238, distance: 180.0
click at [951, 238] on html "Online web based iOS Simulators and Android Emulators. Run iPhone, iPad, Mobile…" at bounding box center [1093, 377] width 284 height 598
drag, startPoint x: 1160, startPoint y: 211, endPoint x: 991, endPoint y: 229, distance: 170.2
click at [991, 229] on div at bounding box center [1091, 372] width 251 height 558
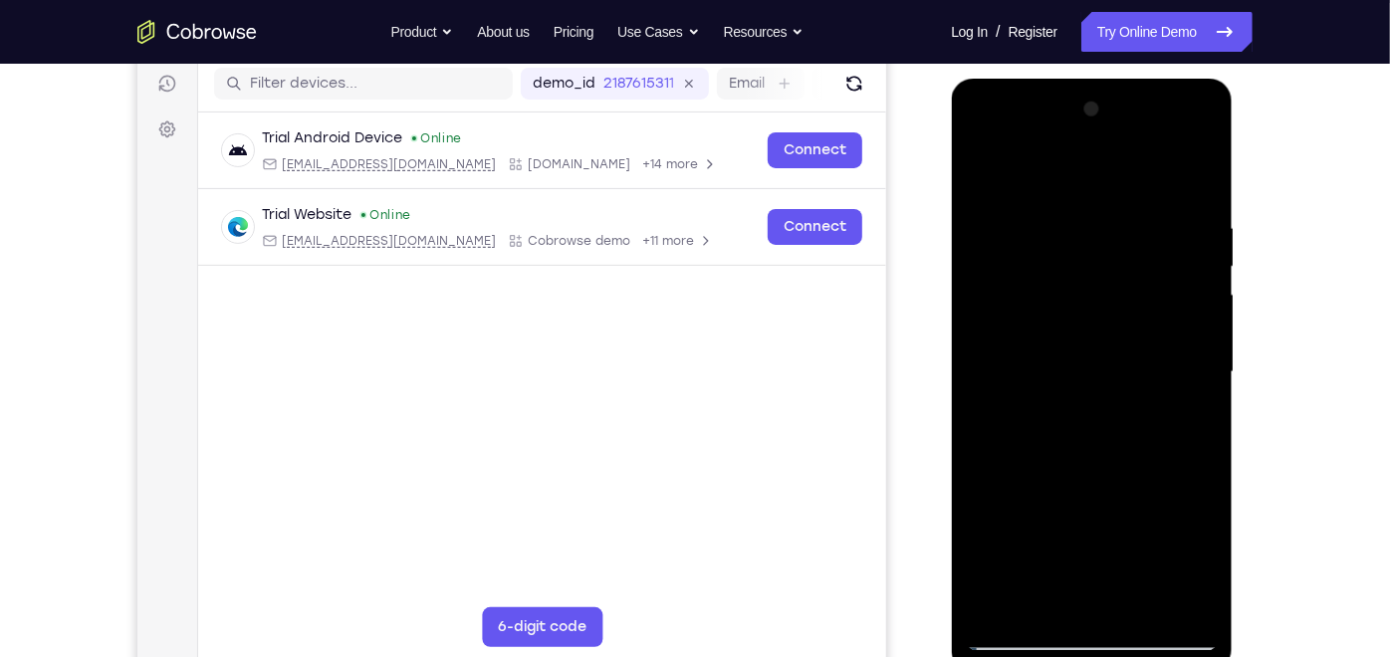
drag, startPoint x: 1175, startPoint y: 214, endPoint x: 1013, endPoint y: 216, distance: 162.3
click at [1013, 216] on div at bounding box center [1091, 372] width 251 height 558
drag, startPoint x: 1165, startPoint y: 216, endPoint x: 992, endPoint y: 226, distance: 173.6
click at [992, 226] on div at bounding box center [1091, 372] width 251 height 558
drag, startPoint x: 1131, startPoint y: 215, endPoint x: 950, endPoint y: 223, distance: 181.4
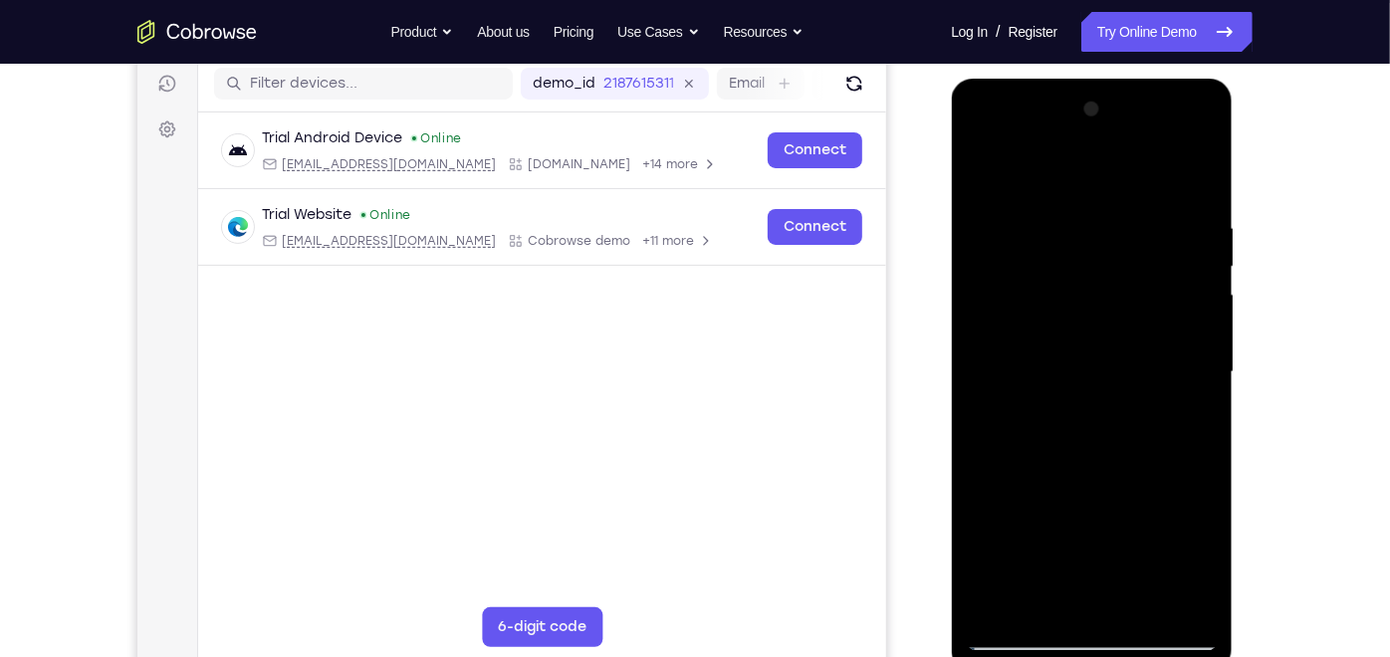
click at [951, 223] on html "Online web based iOS Simulators and Android Emulators. Run iPhone, iPad, Mobile…" at bounding box center [1093, 377] width 284 height 598
drag, startPoint x: 1138, startPoint y: 211, endPoint x: 907, endPoint y: 220, distance: 231.2
click at [951, 220] on html "Online web based iOS Simulators and Android Emulators. Run iPhone, iPad, Mobile…" at bounding box center [1093, 377] width 284 height 598
drag, startPoint x: 1116, startPoint y: 200, endPoint x: 879, endPoint y: 237, distance: 239.9
click at [951, 237] on html "Online web based iOS Simulators and Android Emulators. Run iPhone, iPad, Mobile…" at bounding box center [1093, 377] width 284 height 598
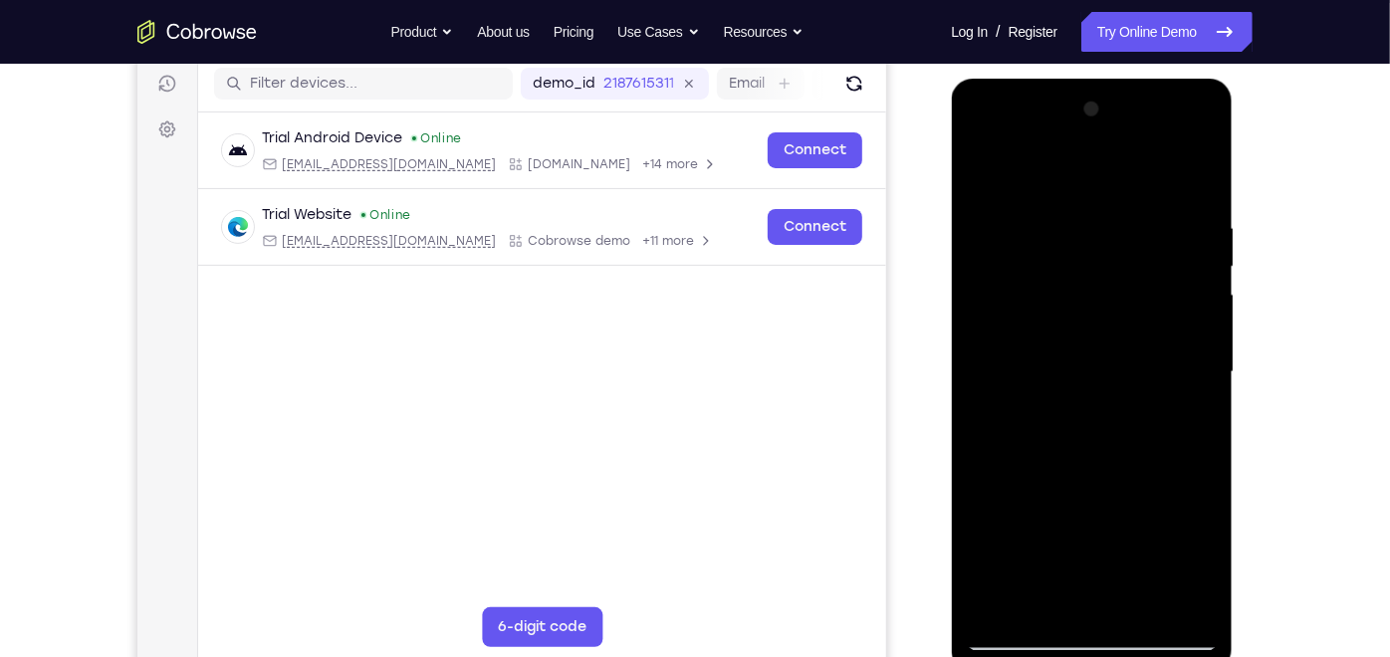
drag, startPoint x: 1109, startPoint y: 206, endPoint x: 942, endPoint y: 231, distance: 169.1
click at [951, 231] on html "Online web based iOS Simulators and Android Emulators. Run iPhone, iPad, Mobile…" at bounding box center [1093, 377] width 284 height 598
drag, startPoint x: 1115, startPoint y: 323, endPoint x: 1115, endPoint y: 132, distance: 190.2
click at [1115, 132] on div at bounding box center [1091, 372] width 251 height 558
drag, startPoint x: 1118, startPoint y: 376, endPoint x: 1115, endPoint y: 167, distance: 209.1
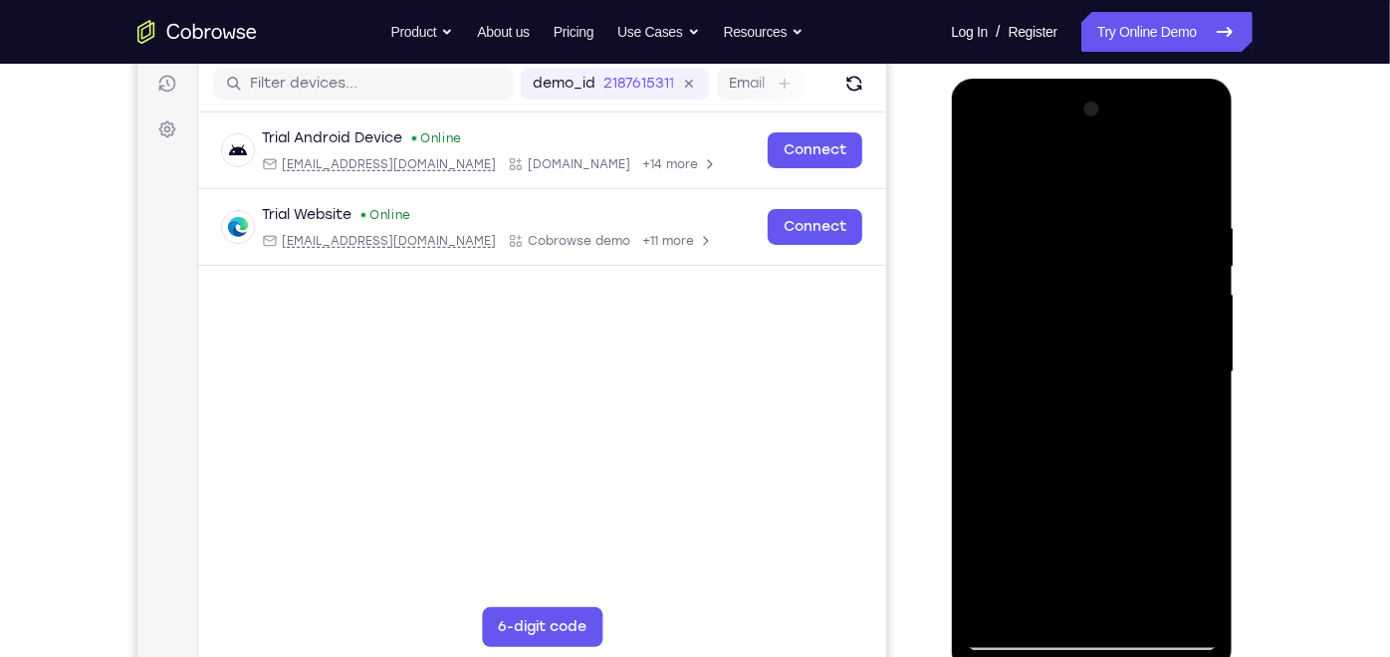
click at [1115, 167] on div at bounding box center [1091, 372] width 251 height 558
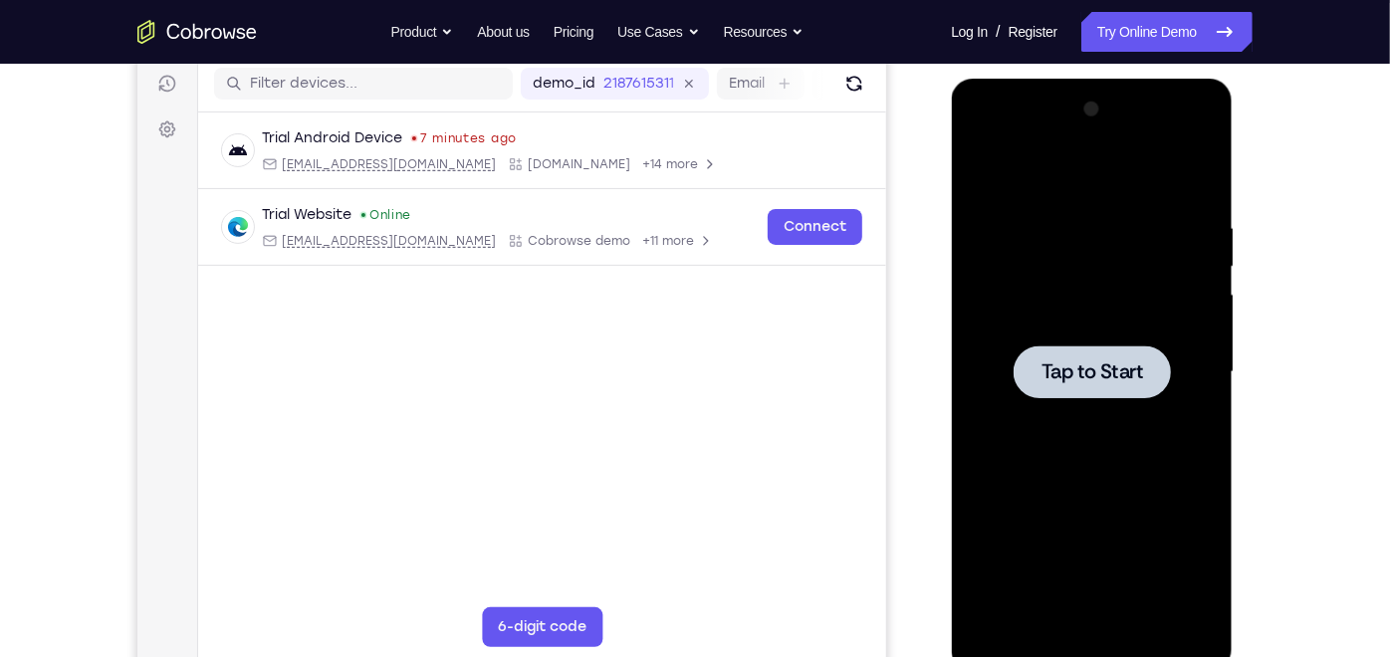
click at [1089, 371] on span "Tap to Start" at bounding box center [1092, 371] width 102 height 20
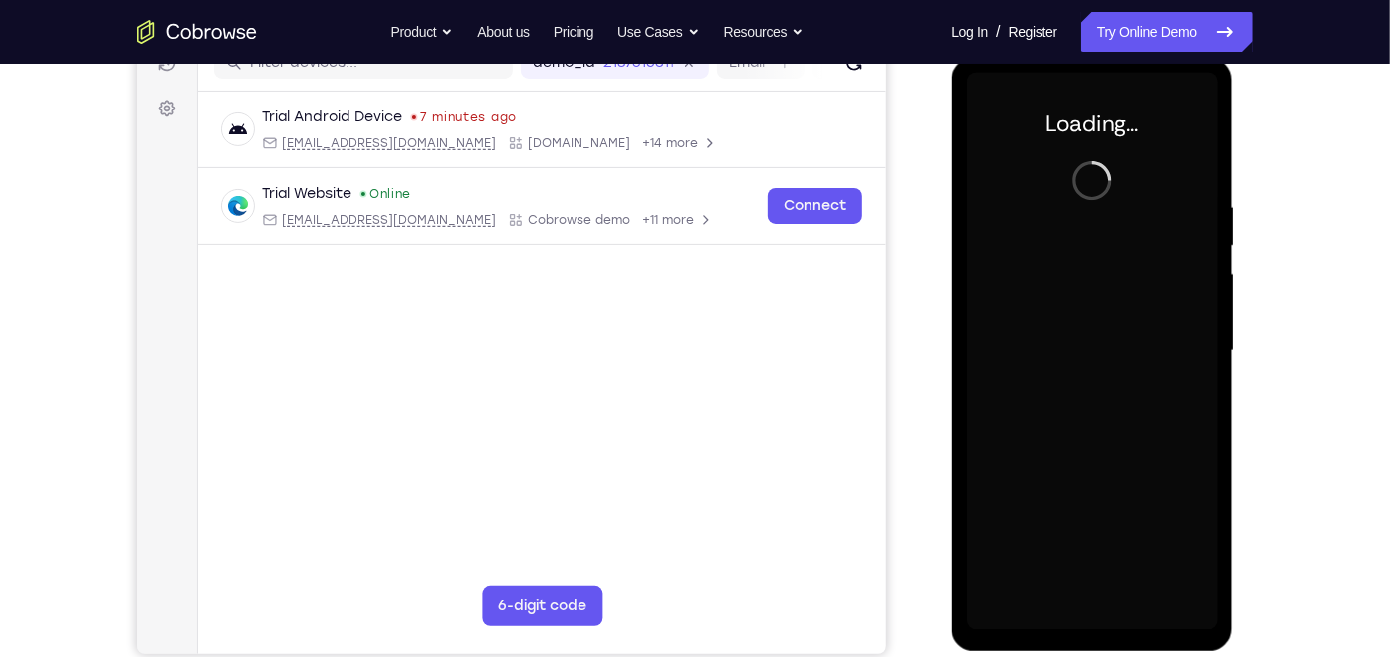
scroll to position [271, 0]
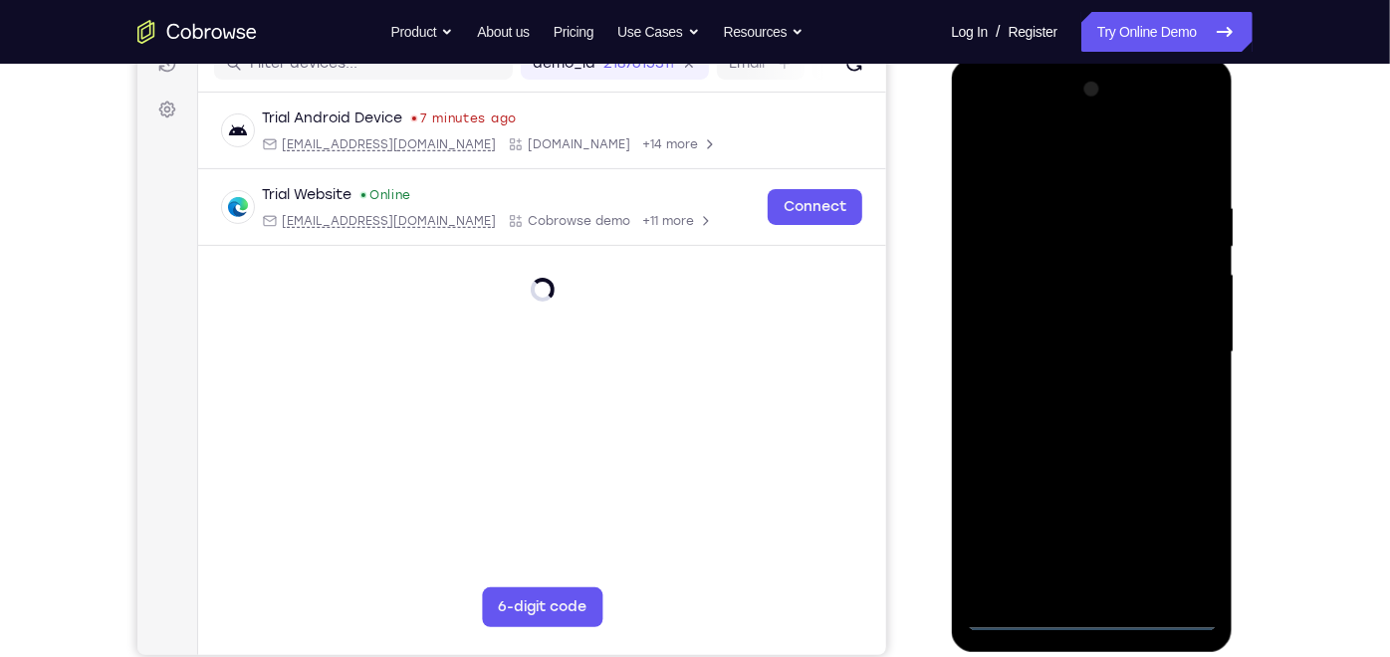
click at [1093, 591] on div at bounding box center [1091, 352] width 251 height 558
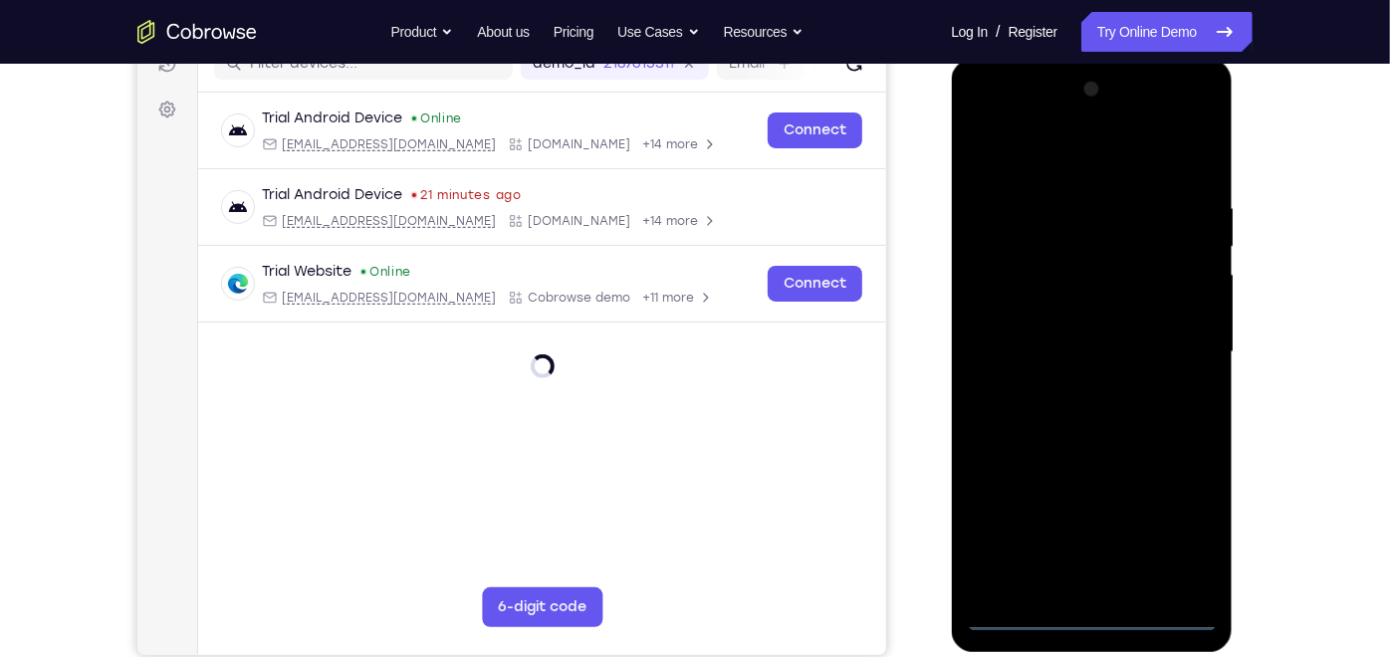
click at [1169, 539] on div at bounding box center [1091, 352] width 251 height 558
click at [986, 118] on div at bounding box center [1091, 352] width 251 height 558
click at [1181, 338] on div at bounding box center [1091, 352] width 251 height 558
click at [1067, 388] on div at bounding box center [1091, 352] width 251 height 558
click at [1050, 336] on div at bounding box center [1091, 352] width 251 height 558
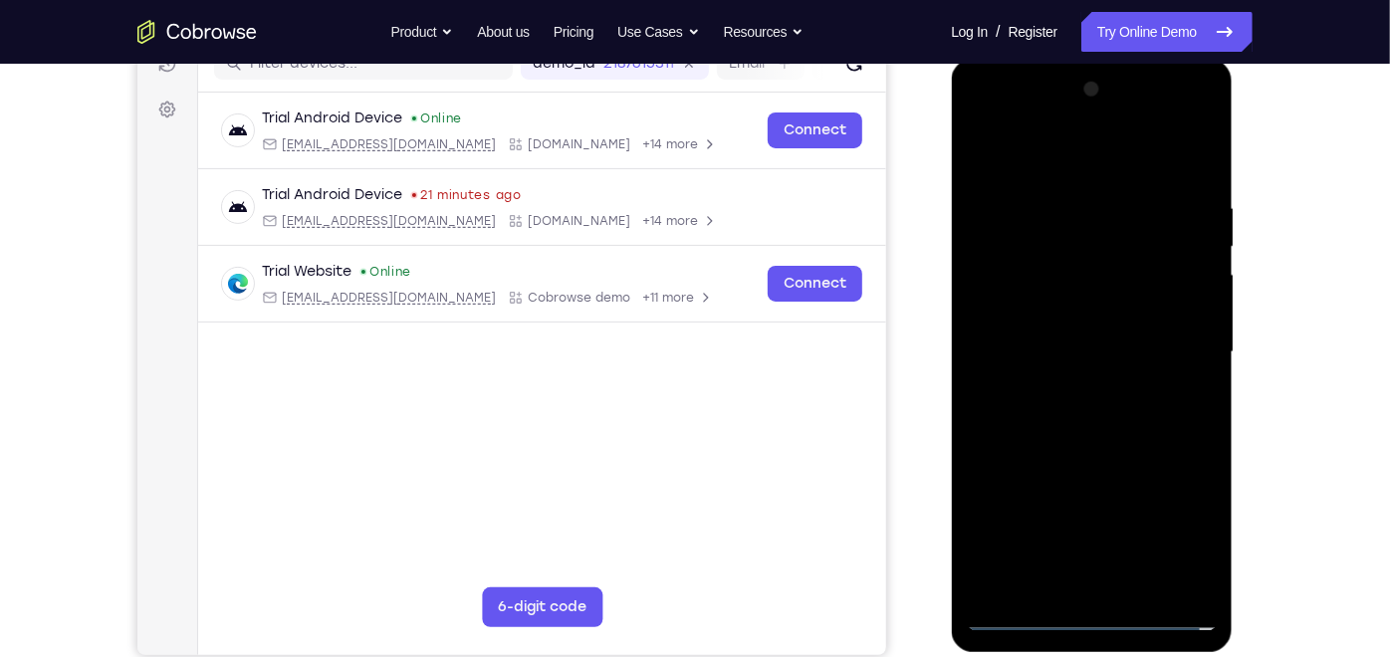
click at [1038, 316] on div at bounding box center [1091, 352] width 251 height 558
click at [1062, 344] on div at bounding box center [1091, 352] width 251 height 558
click at [1109, 419] on div at bounding box center [1091, 352] width 251 height 558
click at [1202, 182] on div at bounding box center [1091, 352] width 251 height 558
click at [1201, 585] on div at bounding box center [1091, 352] width 251 height 558
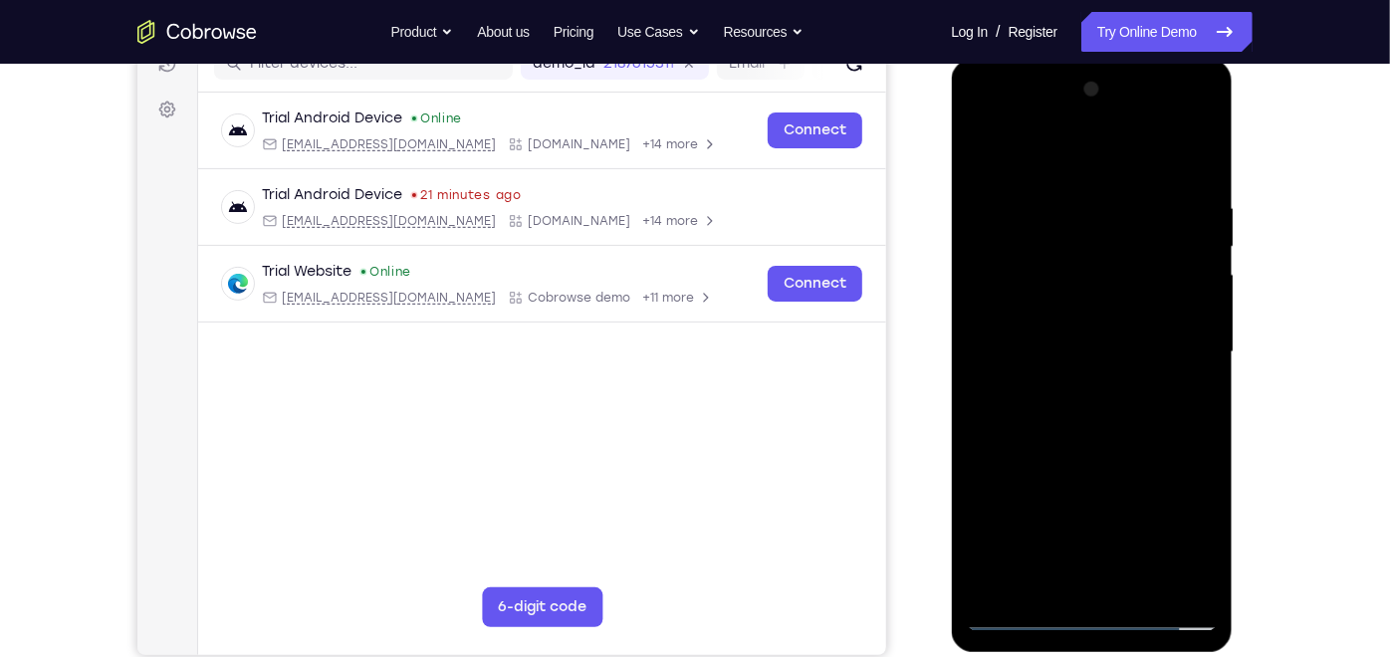
click at [1208, 556] on div at bounding box center [1091, 352] width 251 height 558
click at [1189, 584] on div at bounding box center [1091, 352] width 251 height 558
click at [986, 370] on div at bounding box center [1091, 352] width 251 height 558
click at [1198, 342] on div at bounding box center [1091, 352] width 251 height 558
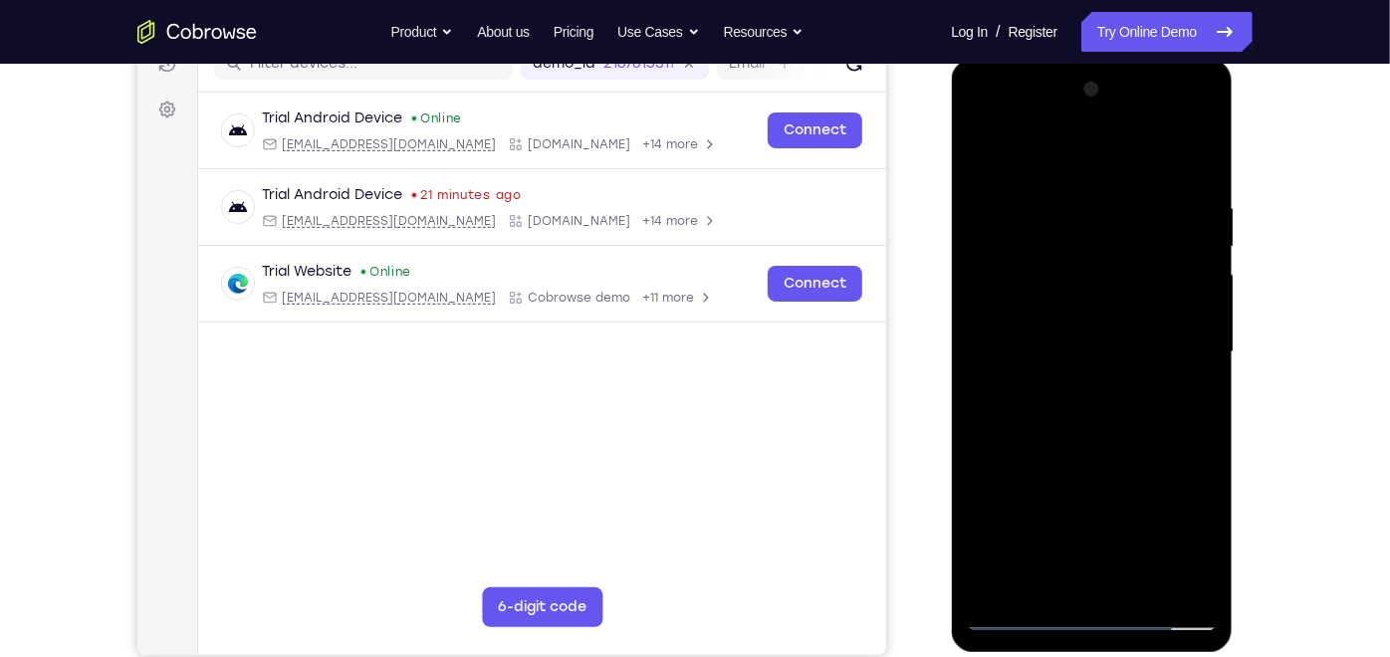
click at [1198, 342] on div at bounding box center [1091, 352] width 251 height 558
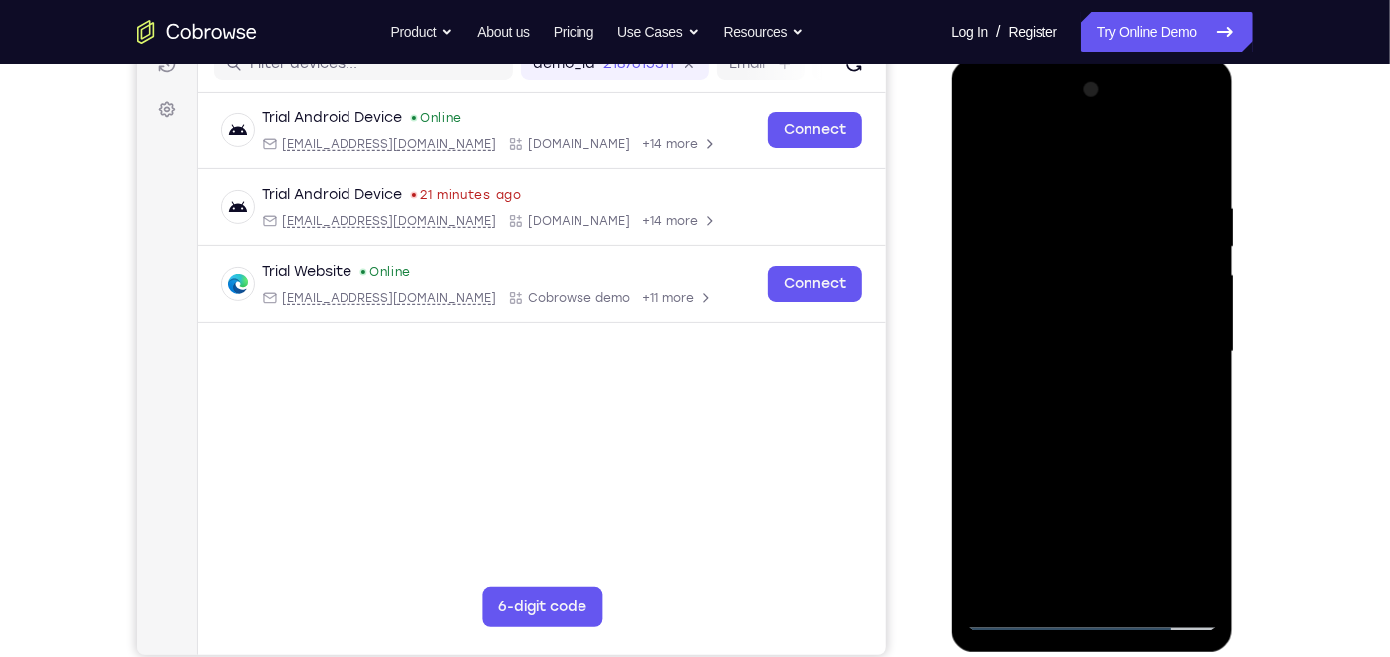
click at [1198, 342] on div at bounding box center [1091, 352] width 251 height 558
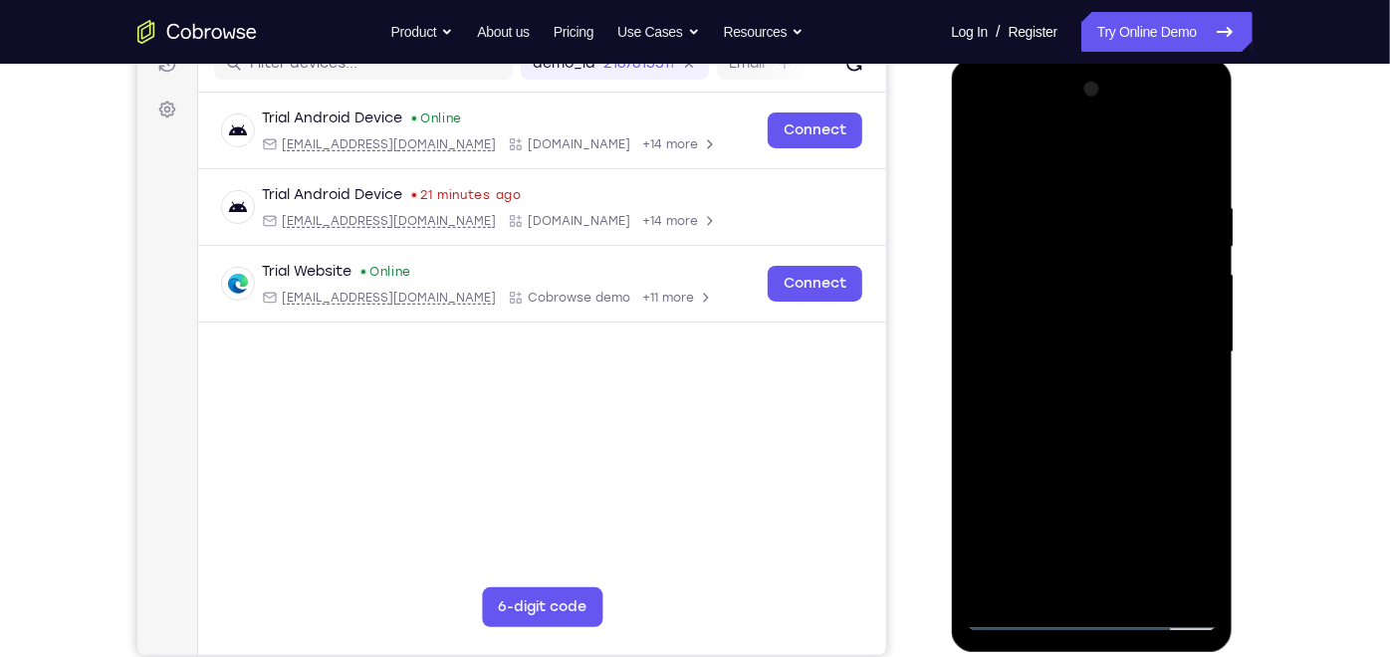
click at [1198, 342] on div at bounding box center [1091, 352] width 251 height 558
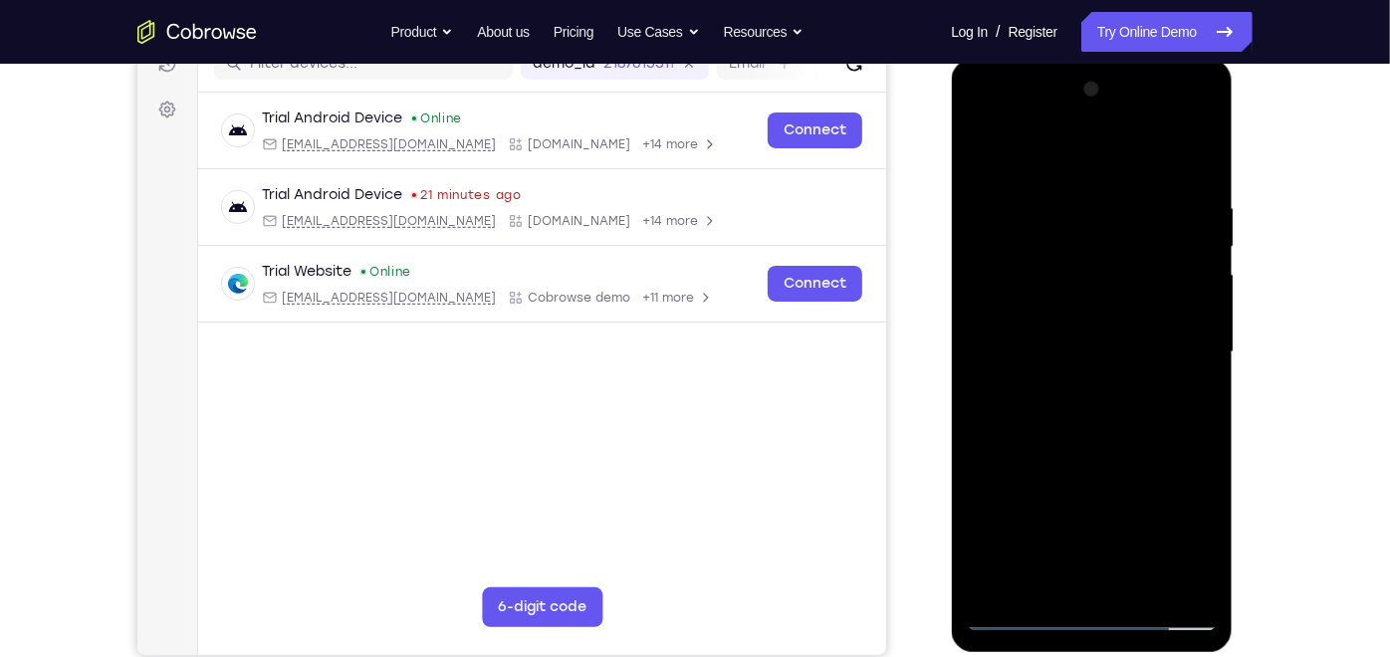
click at [1198, 342] on div at bounding box center [1091, 352] width 251 height 558
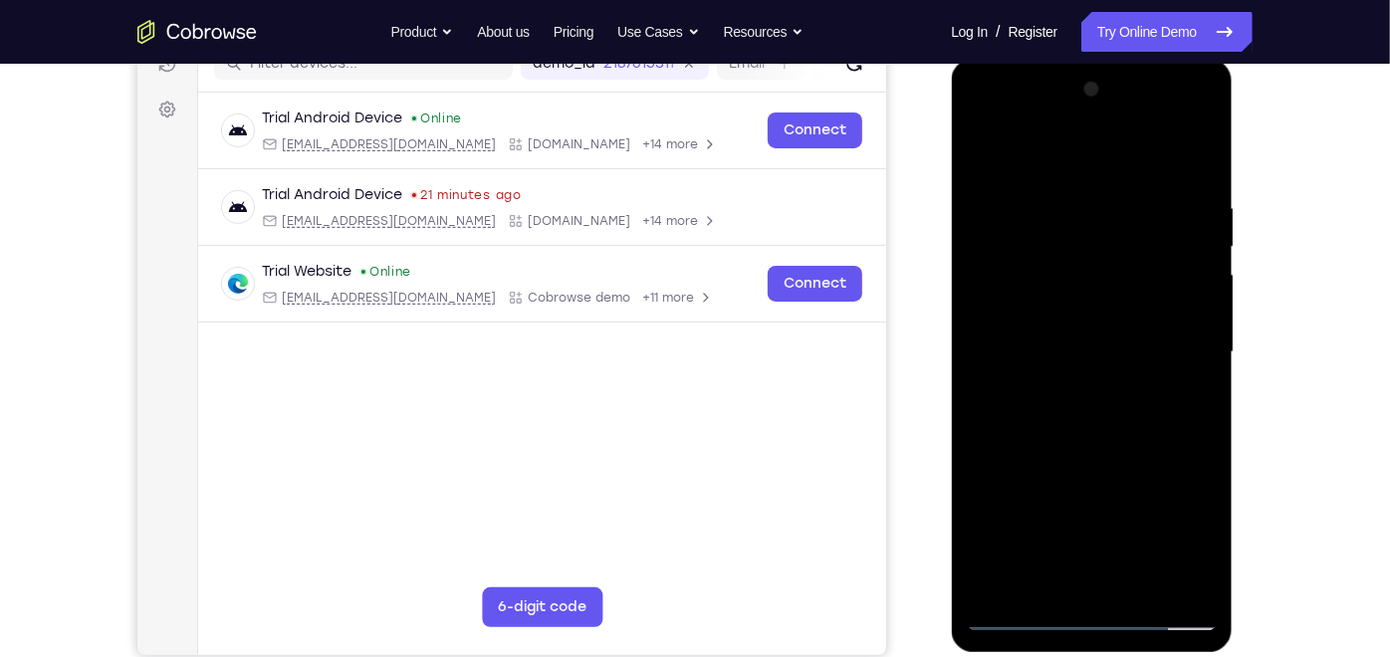
click at [1198, 342] on div at bounding box center [1091, 352] width 251 height 558
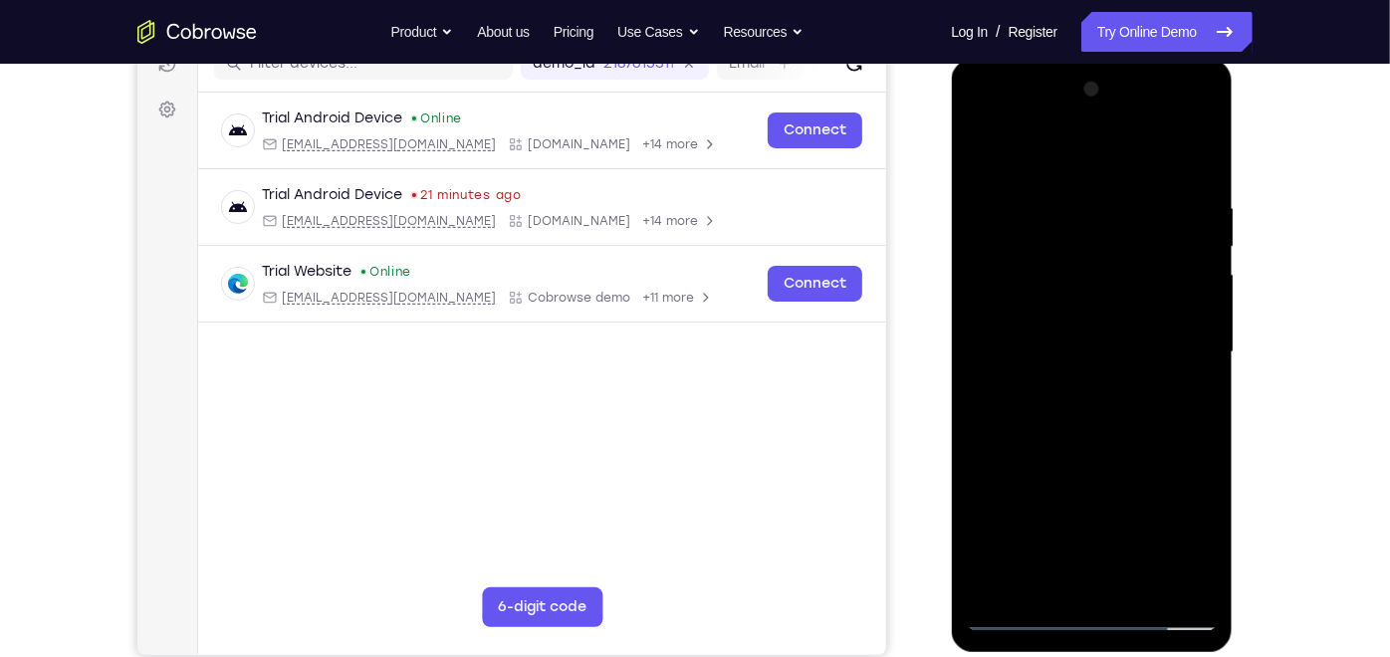
click at [1198, 342] on div at bounding box center [1091, 352] width 251 height 558
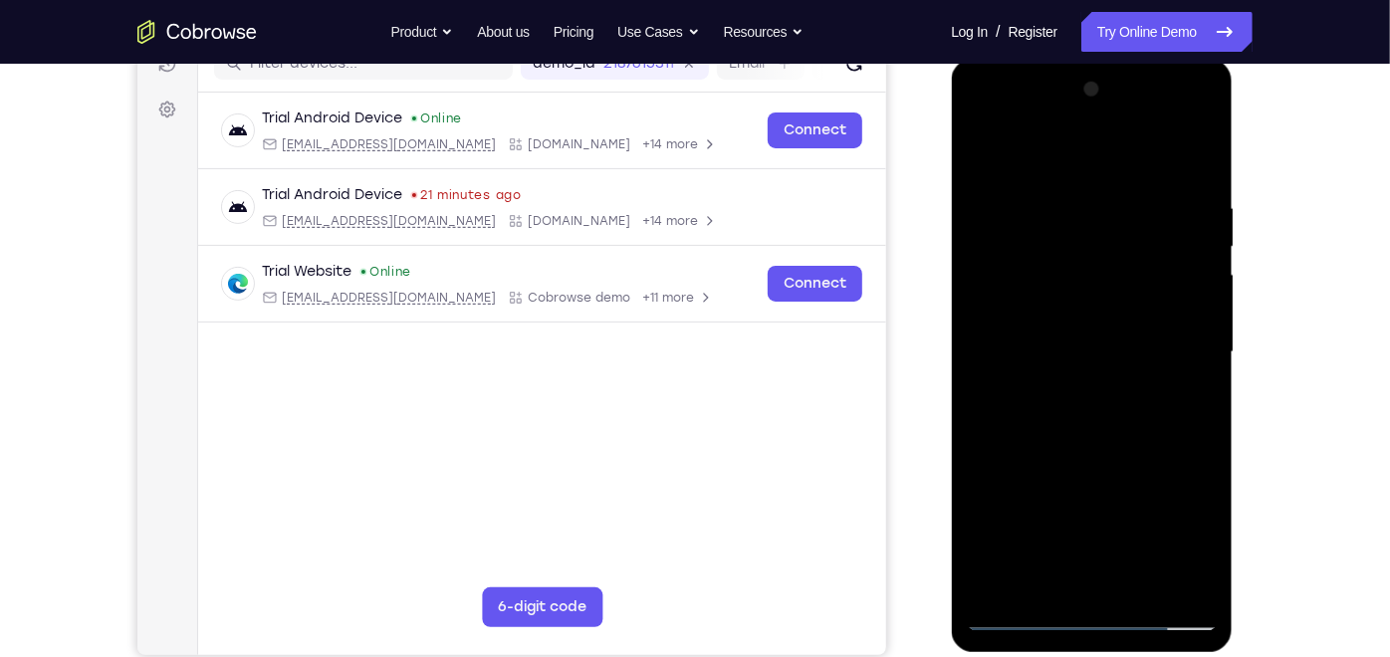
click at [1198, 342] on div at bounding box center [1091, 352] width 251 height 558
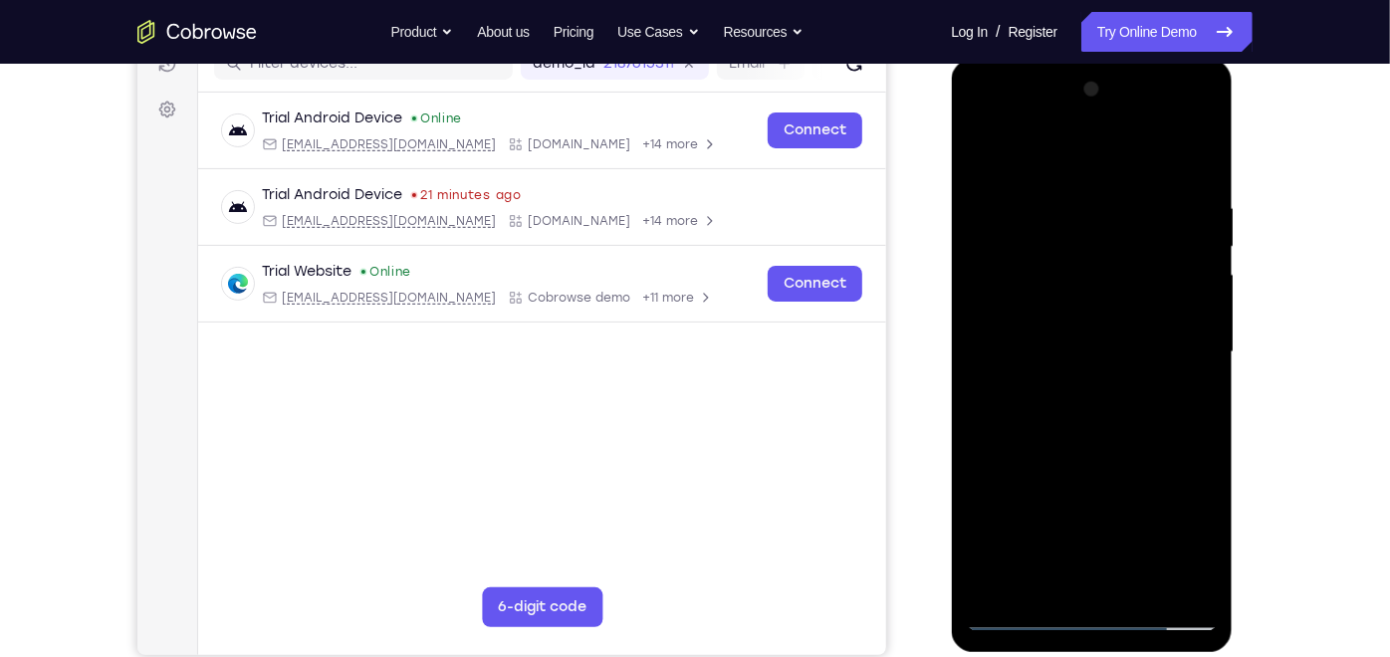
click at [1198, 342] on div at bounding box center [1091, 352] width 251 height 558
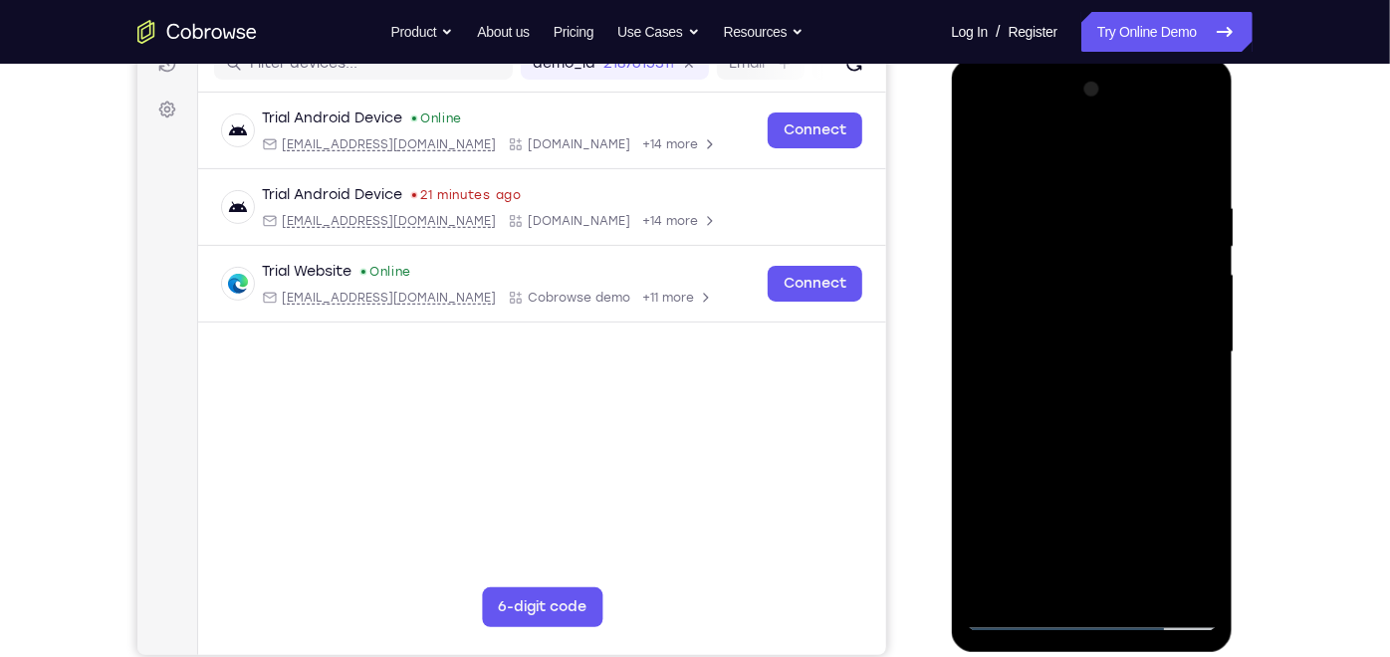
click at [1198, 342] on div at bounding box center [1091, 352] width 251 height 558
click at [1002, 533] on div at bounding box center [1091, 352] width 251 height 558
click at [1200, 95] on div at bounding box center [1091, 352] width 251 height 558
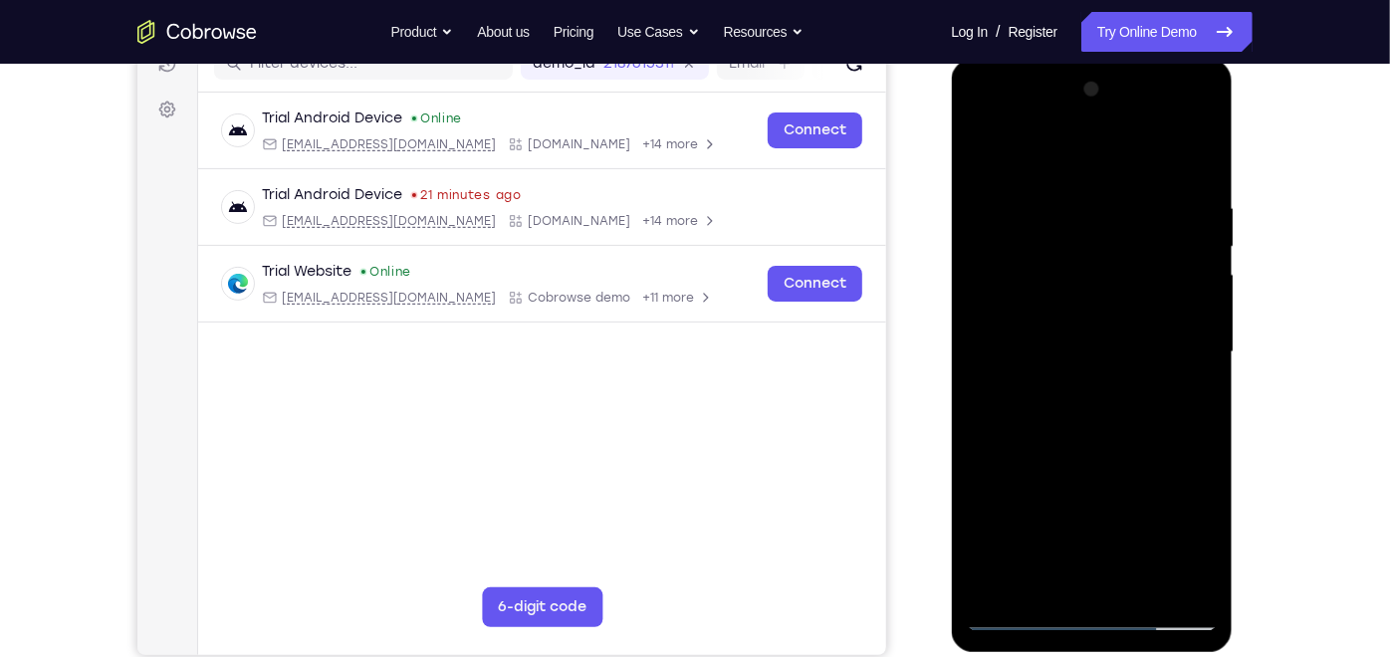
click at [985, 147] on div at bounding box center [1091, 352] width 251 height 558
drag, startPoint x: 1112, startPoint y: 412, endPoint x: 1106, endPoint y: 309, distance: 103.7
click at [1106, 309] on div at bounding box center [1091, 352] width 251 height 558
drag, startPoint x: 1117, startPoint y: 444, endPoint x: 1116, endPoint y: 356, distance: 88.6
click at [1116, 356] on div at bounding box center [1091, 352] width 251 height 558
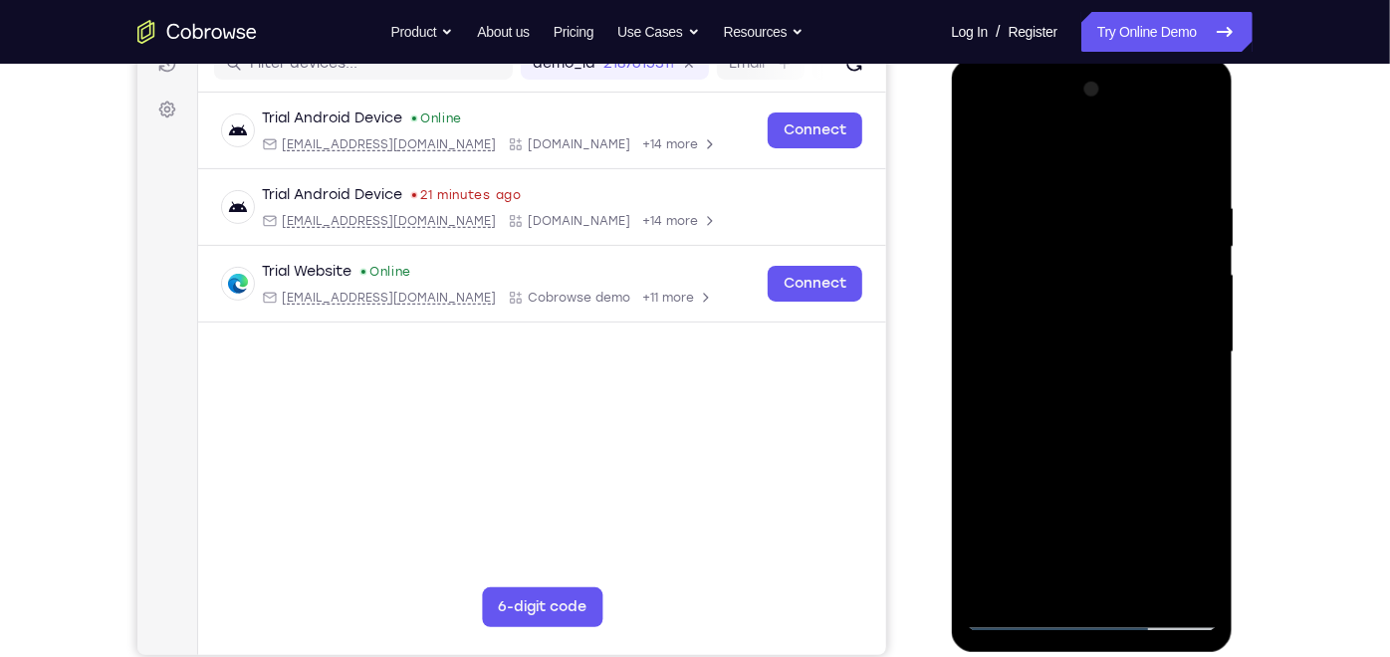
drag, startPoint x: 1126, startPoint y: 453, endPoint x: 1117, endPoint y: 331, distance: 122.8
click at [1117, 331] on div at bounding box center [1091, 352] width 251 height 558
drag, startPoint x: 1123, startPoint y: 455, endPoint x: 1109, endPoint y: 325, distance: 131.2
click at [1109, 325] on div at bounding box center [1091, 352] width 251 height 558
drag, startPoint x: 1119, startPoint y: 415, endPoint x: 1094, endPoint y: 249, distance: 168.2
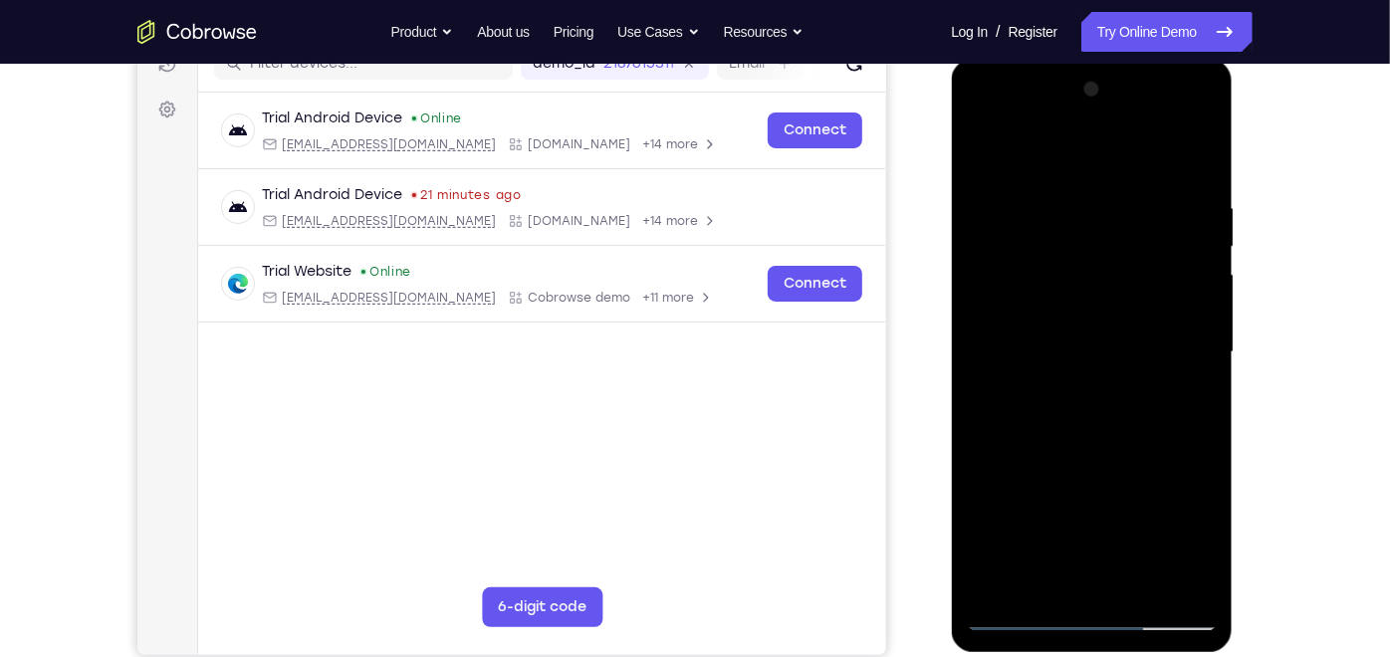
click at [1094, 249] on div at bounding box center [1091, 352] width 251 height 558
drag, startPoint x: 1094, startPoint y: 249, endPoint x: 1102, endPoint y: 713, distance: 464.1
click at [1102, 591] on html "Online web based iOS Simulators and Android Emulators. Run iPhone, iPad, Mobile…" at bounding box center [1093, 357] width 284 height 598
drag, startPoint x: 1105, startPoint y: 512, endPoint x: 1097, endPoint y: 373, distance: 138.7
click at [1097, 373] on div at bounding box center [1091, 352] width 251 height 558
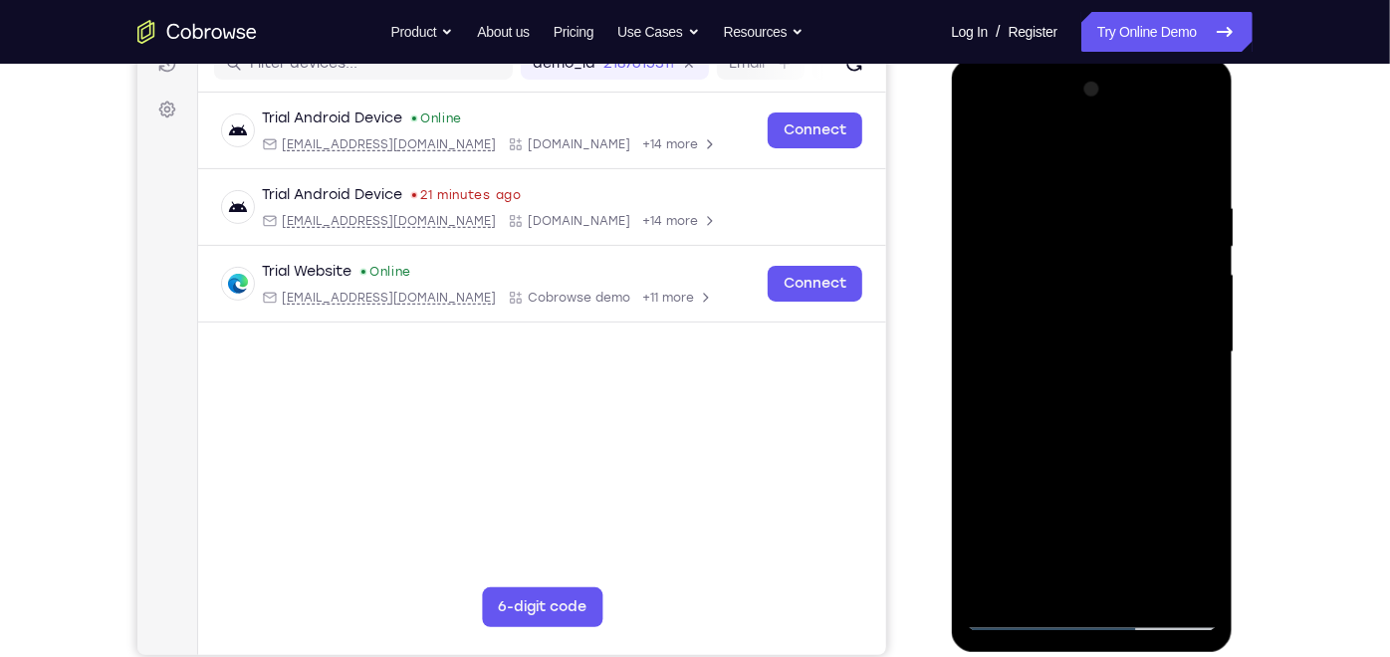
drag, startPoint x: 1117, startPoint y: 428, endPoint x: 1117, endPoint y: 271, distance: 157.3
click at [1117, 271] on div at bounding box center [1091, 352] width 251 height 558
drag, startPoint x: 1120, startPoint y: 450, endPoint x: 1126, endPoint y: 271, distance: 179.3
click at [1126, 271] on div at bounding box center [1091, 352] width 251 height 558
click at [1185, 576] on div at bounding box center [1091, 352] width 251 height 558
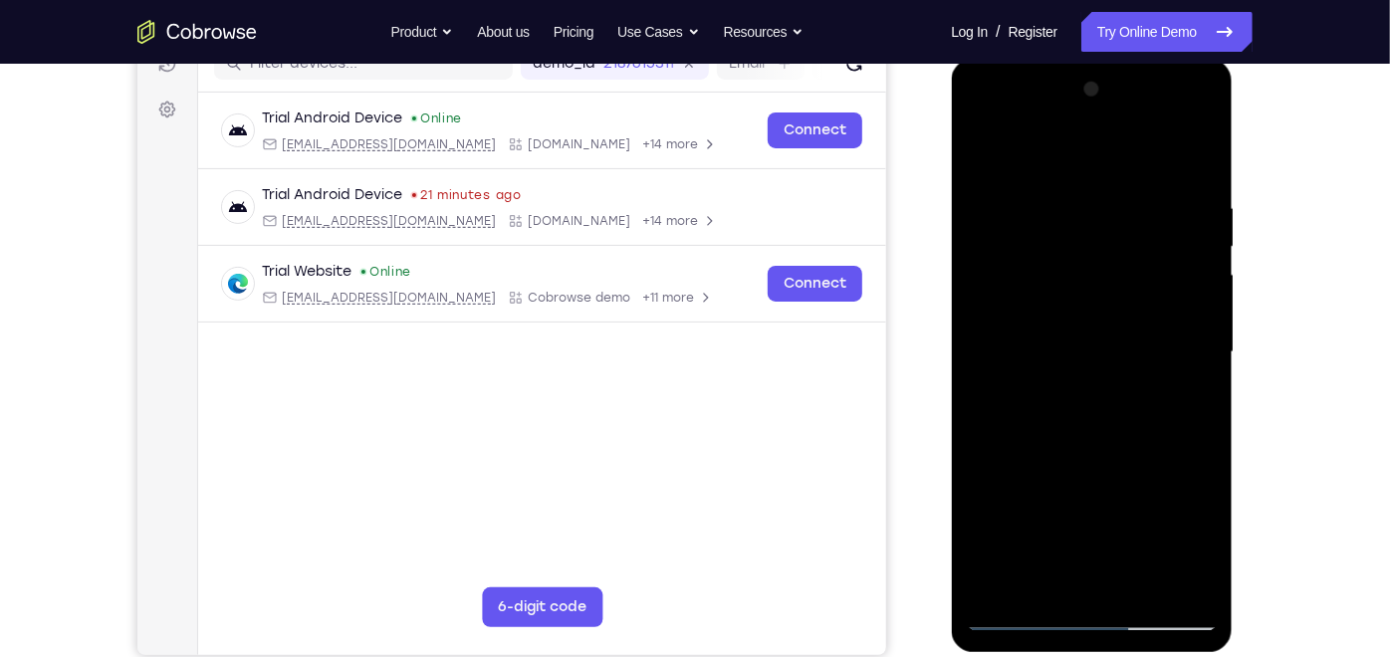
click at [1185, 585] on div at bounding box center [1091, 352] width 251 height 558
drag, startPoint x: 1115, startPoint y: 526, endPoint x: 1167, endPoint y: 713, distance: 194.2
click at [1167, 591] on html "Online web based iOS Simulators and Android Emulators. Run iPhone, iPad, Mobile…" at bounding box center [1093, 357] width 284 height 598
click at [1091, 582] on div at bounding box center [1091, 352] width 251 height 558
drag, startPoint x: 1110, startPoint y: 379, endPoint x: 1102, endPoint y: 158, distance: 221.2
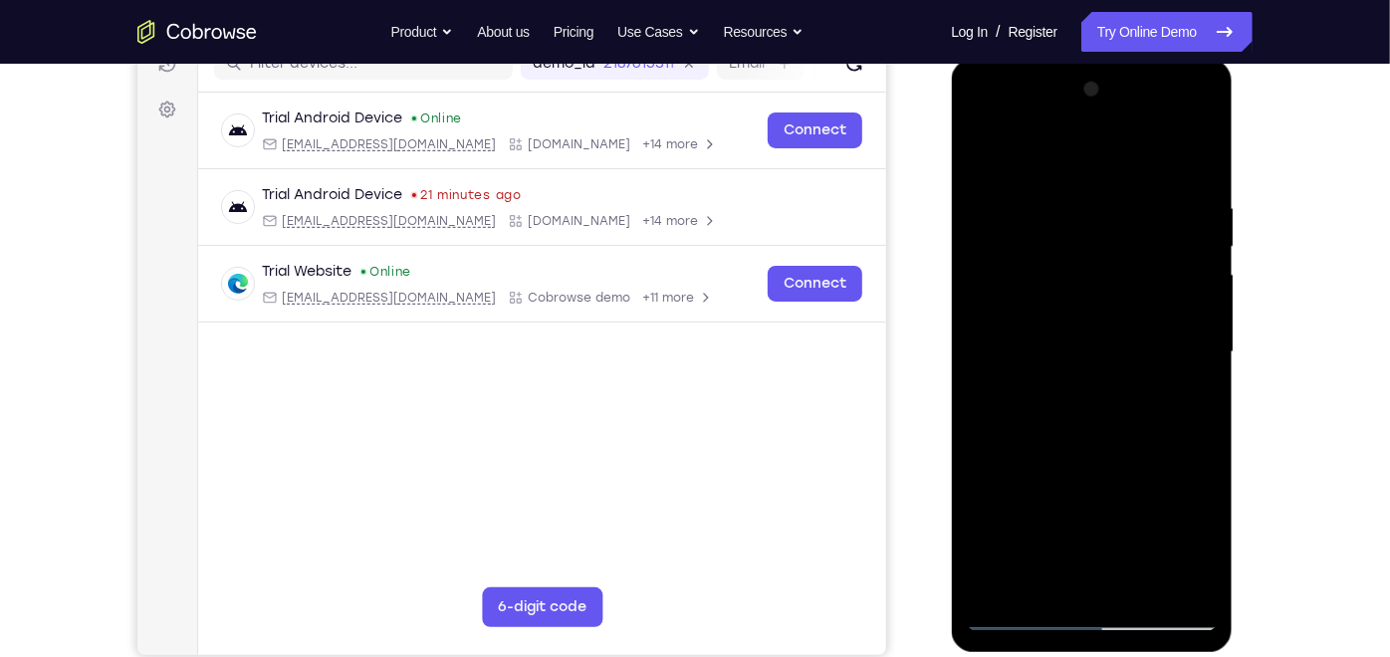
click at [1102, 158] on div at bounding box center [1091, 352] width 251 height 558
drag, startPoint x: 1107, startPoint y: 290, endPoint x: 1221, endPoint y: 713, distance: 438.2
click at [1221, 591] on html "Online web based iOS Simulators and Android Emulators. Run iPhone, iPad, Mobile…" at bounding box center [1093, 357] width 284 height 598
drag, startPoint x: 1126, startPoint y: 482, endPoint x: 1102, endPoint y: 323, distance: 161.1
click at [1102, 323] on div at bounding box center [1091, 352] width 251 height 558
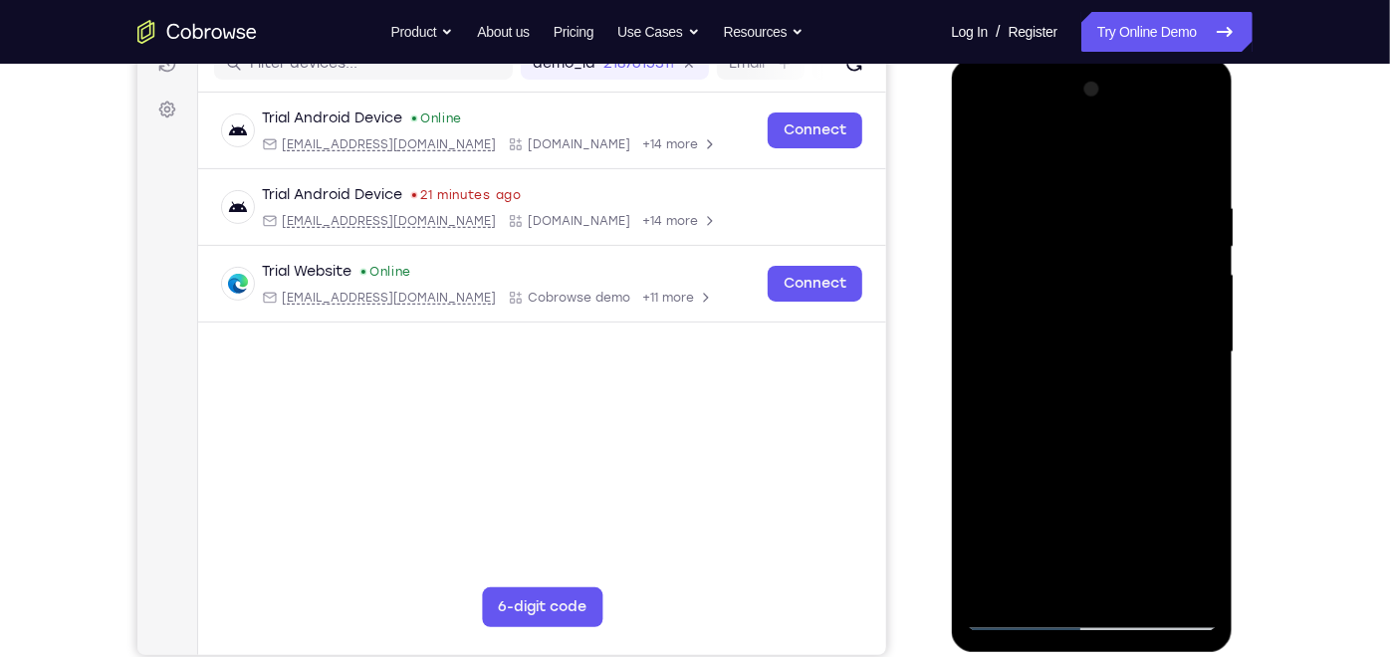
drag, startPoint x: 1102, startPoint y: 323, endPoint x: 1025, endPoint y: -61, distance: 391.2
click at [1025, 58] on html "Online web based iOS Simulators and Android Emulators. Run iPhone, iPad, Mobile…" at bounding box center [1093, 357] width 284 height 598
drag, startPoint x: 1104, startPoint y: 270, endPoint x: 1079, endPoint y: -42, distance: 312.7
click at [1079, 58] on html "Online web based iOS Simulators and Android Emulators. Run iPhone, iPad, Mobile…" at bounding box center [1093, 357] width 284 height 598
drag, startPoint x: 1057, startPoint y: 314, endPoint x: 1090, endPoint y: 165, distance: 152.2
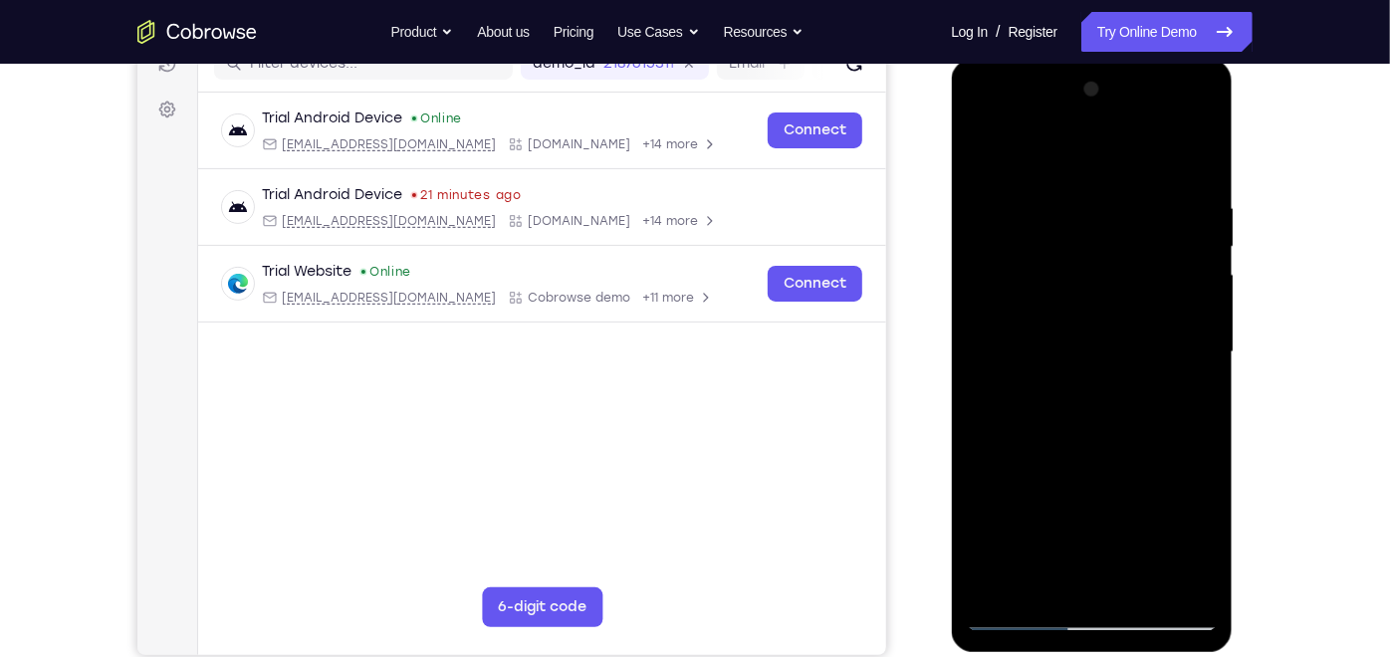
click at [1090, 165] on div at bounding box center [1091, 352] width 251 height 558
drag, startPoint x: 1102, startPoint y: 456, endPoint x: 1110, endPoint y: 253, distance: 203.3
click at [1110, 253] on div at bounding box center [1091, 352] width 251 height 558
drag, startPoint x: 1126, startPoint y: 409, endPoint x: 1187, endPoint y: -42, distance: 455.2
click at [1187, 58] on html "Online web based iOS Simulators and Android Emulators. Run iPhone, iPad, Mobile…" at bounding box center [1093, 357] width 284 height 598
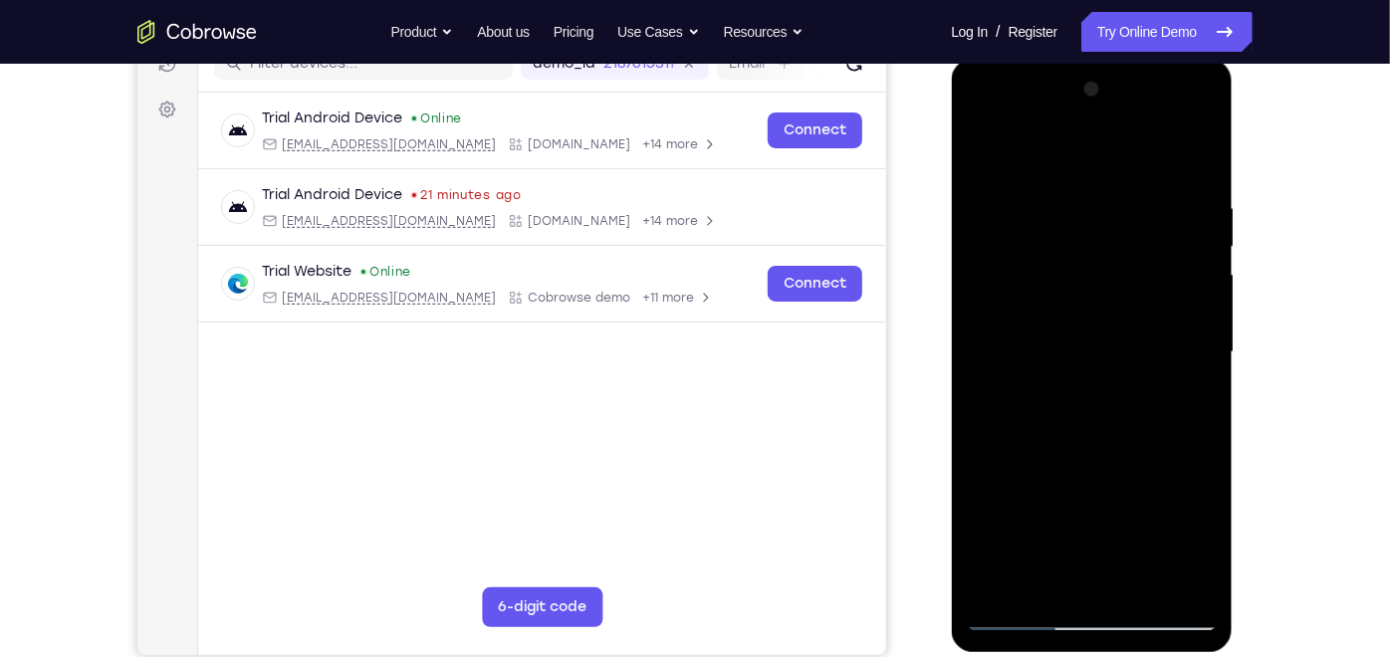
drag, startPoint x: 1116, startPoint y: 385, endPoint x: 1073, endPoint y: -49, distance: 436.4
click at [1073, 58] on html "Online web based iOS Simulators and Android Emulators. Run iPhone, iPad, Mobile…" at bounding box center [1093, 357] width 284 height 598
drag, startPoint x: 1073, startPoint y: 364, endPoint x: 1042, endPoint y: 255, distance: 113.8
click at [1042, 255] on div at bounding box center [1091, 352] width 251 height 558
drag, startPoint x: 1038, startPoint y: 370, endPoint x: 1010, endPoint y: 145, distance: 226.8
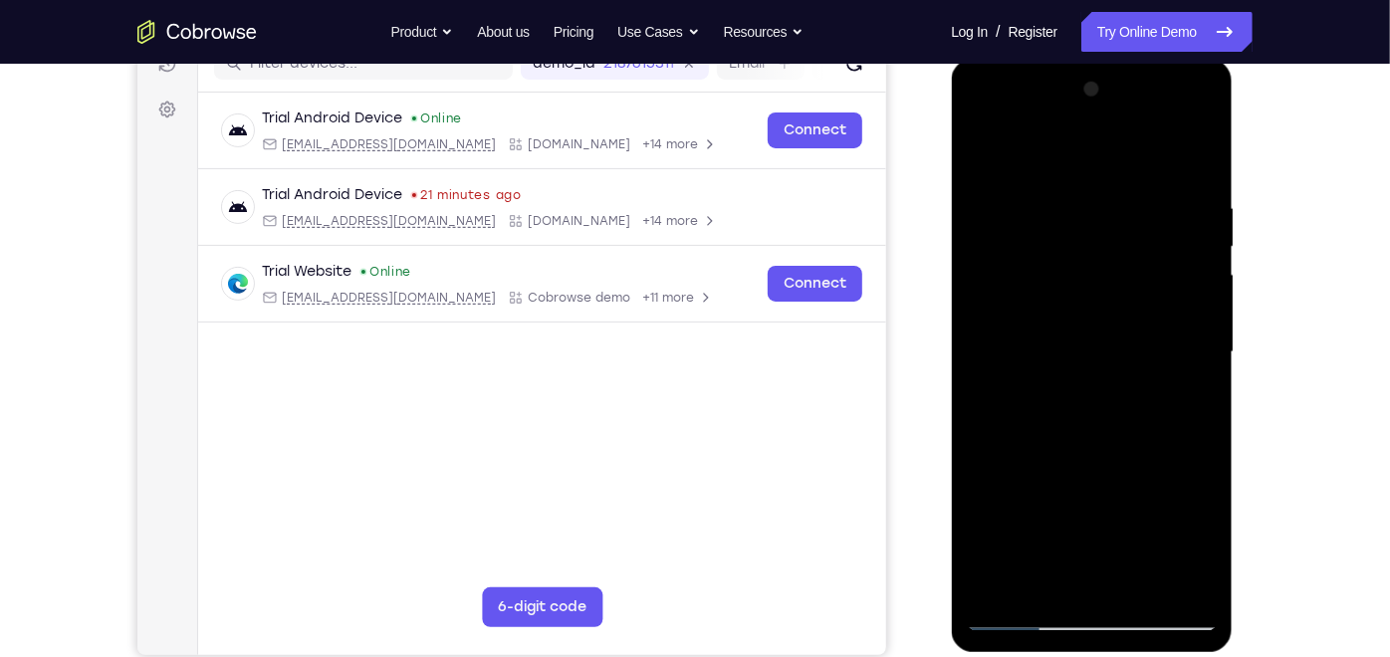
click at [1010, 145] on div at bounding box center [1091, 352] width 251 height 558
drag, startPoint x: 1068, startPoint y: 395, endPoint x: 1051, endPoint y: 243, distance: 153.3
click at [1051, 243] on div at bounding box center [1091, 352] width 251 height 558
click at [1194, 404] on div at bounding box center [1091, 352] width 251 height 558
drag, startPoint x: 1137, startPoint y: 402, endPoint x: 1123, endPoint y: 252, distance: 151.0
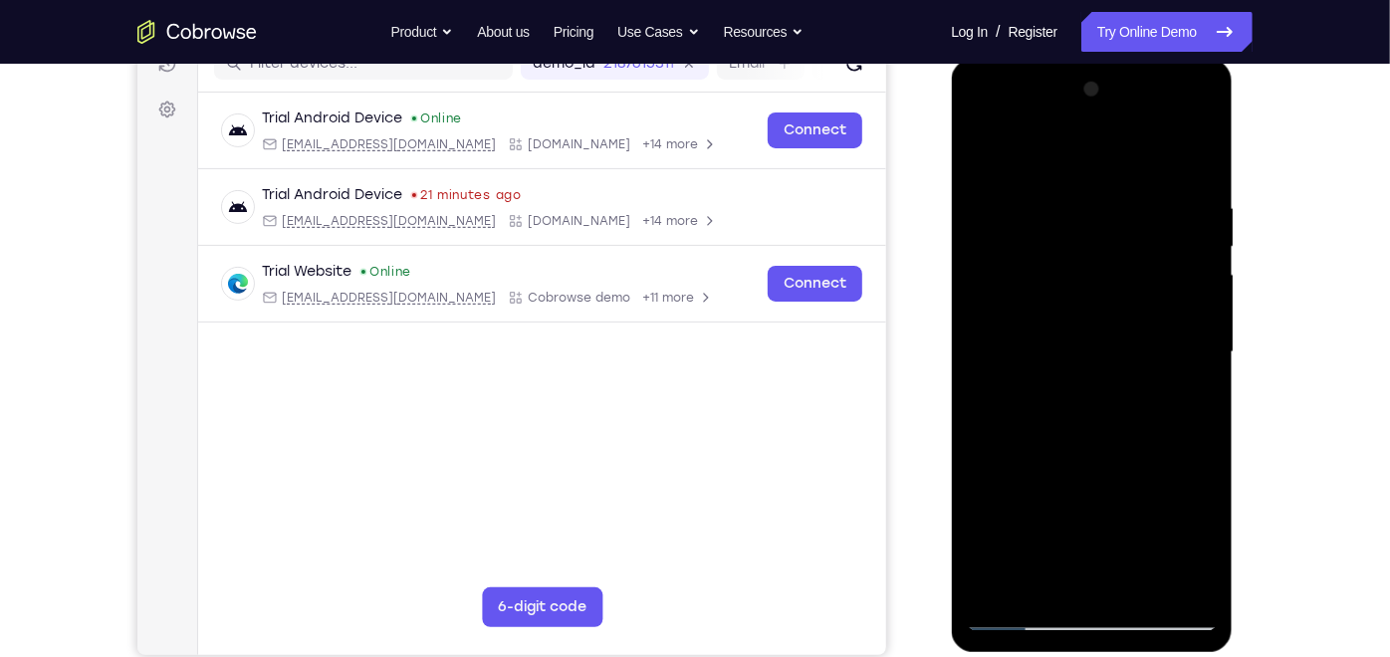
click at [1123, 252] on div at bounding box center [1091, 352] width 251 height 558
drag, startPoint x: 1096, startPoint y: 419, endPoint x: 1072, endPoint y: -19, distance: 438.9
click at [1072, 58] on html "Online web based iOS Simulators and Android Emulators. Run iPhone, iPad, Mobile…" at bounding box center [1093, 357] width 284 height 598
drag, startPoint x: 1083, startPoint y: 353, endPoint x: 1057, endPoint y: 170, distance: 184.2
click at [1057, 170] on div at bounding box center [1091, 352] width 251 height 558
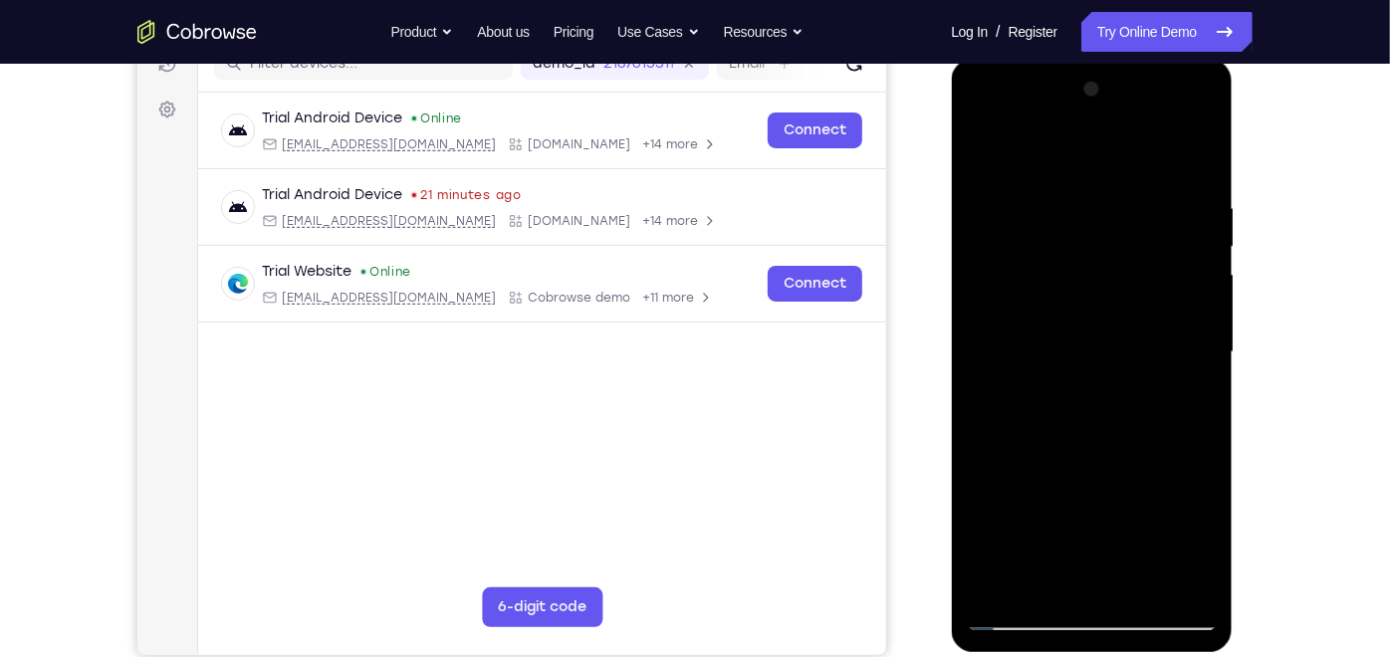
drag, startPoint x: 1067, startPoint y: 366, endPoint x: 929, endPoint y: -68, distance: 455.4
click at [951, 58] on html "Online web based iOS Simulators and Android Emulators. Run iPhone, iPad, Mobile…" at bounding box center [1093, 357] width 284 height 598
drag, startPoint x: 1106, startPoint y: 405, endPoint x: 1138, endPoint y: 13, distance: 393.7
click at [1138, 58] on html "Online web based iOS Simulators and Android Emulators. Run iPhone, iPad, Mobile…" at bounding box center [1093, 357] width 284 height 598
